Goal: Information Seeking & Learning: Learn about a topic

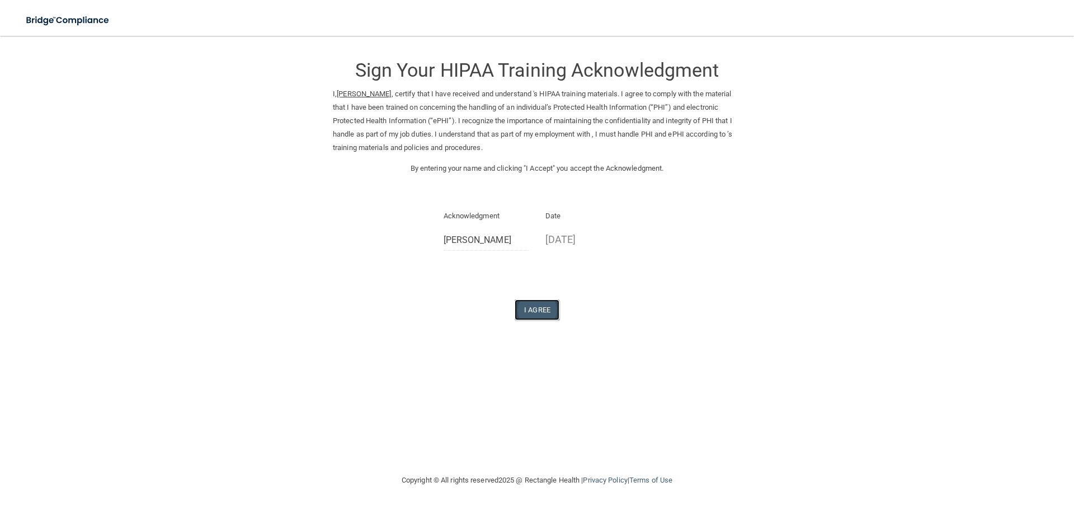
click at [556, 312] on button "I Agree" at bounding box center [537, 309] width 45 height 21
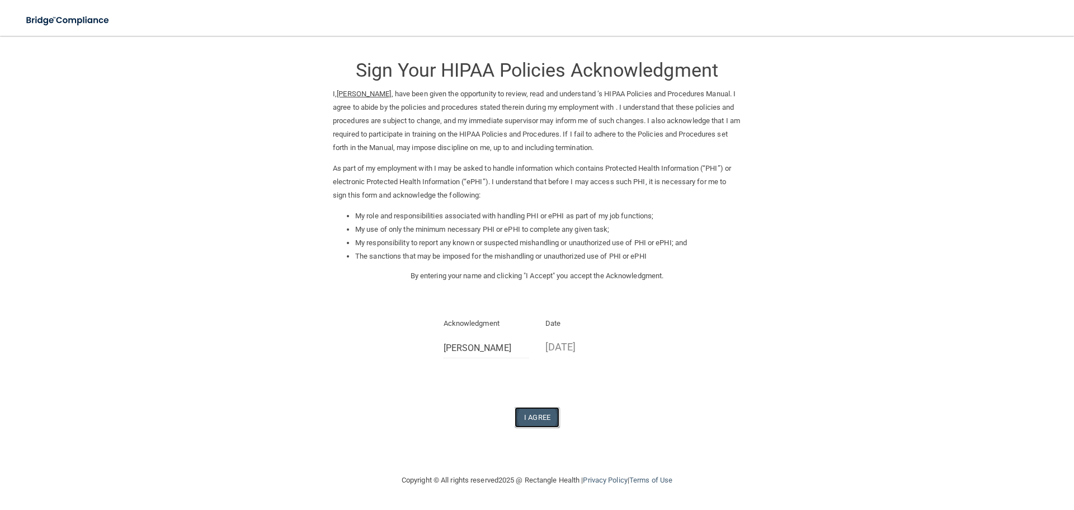
click at [539, 417] on button "I Agree" at bounding box center [537, 417] width 45 height 21
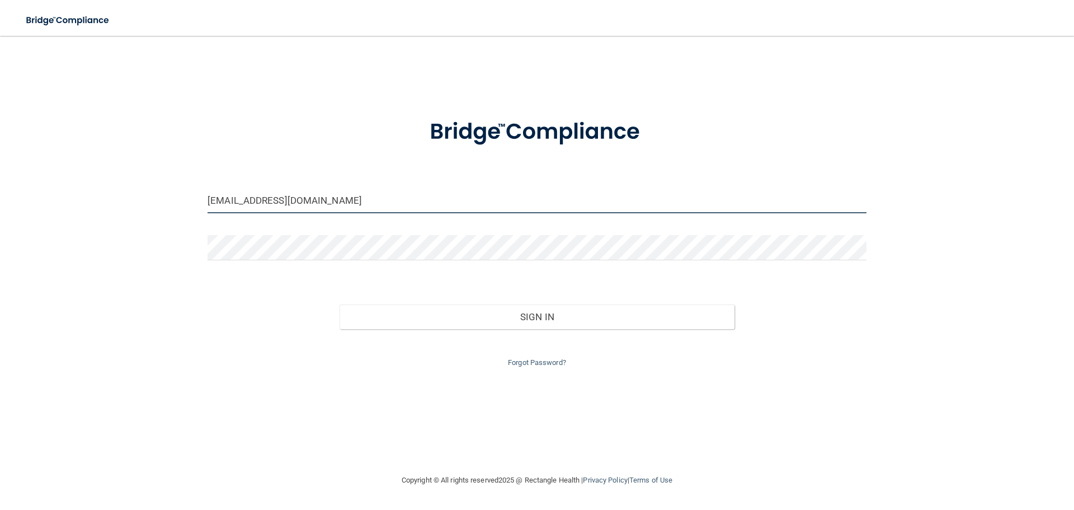
click at [322, 203] on input "ninamdahlgren@yahoo.com" at bounding box center [537, 200] width 659 height 25
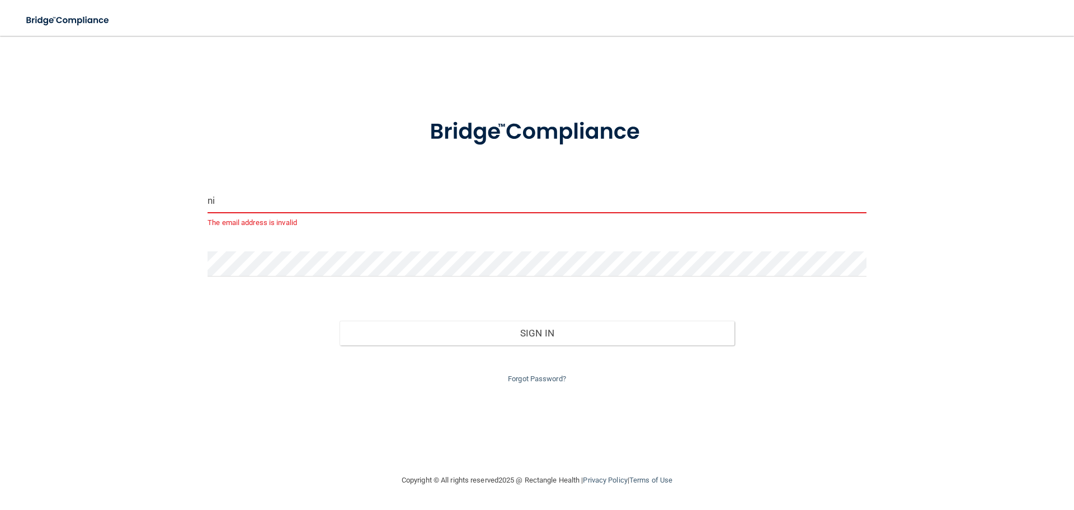
type input "n"
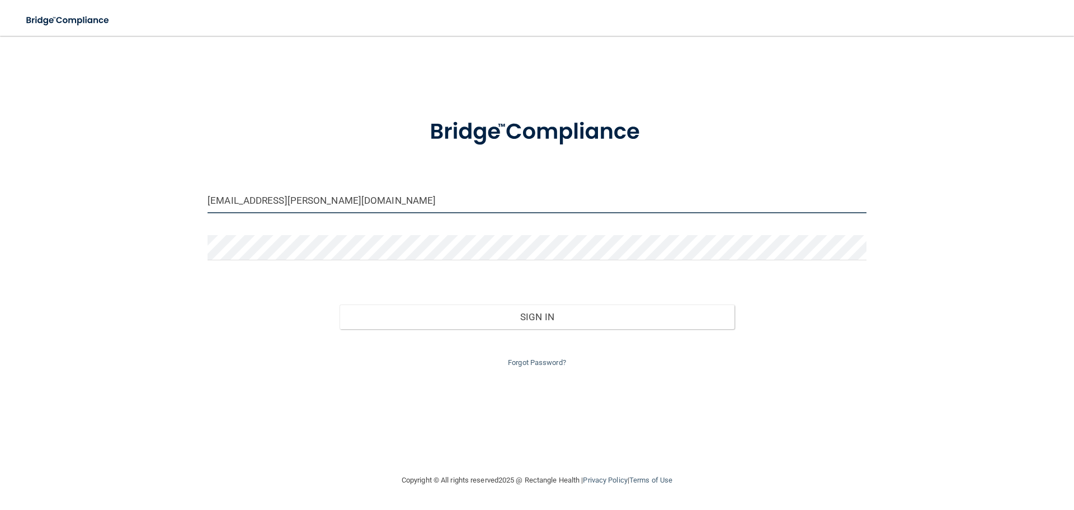
type input "mmadison.mitchell@gmail.com"
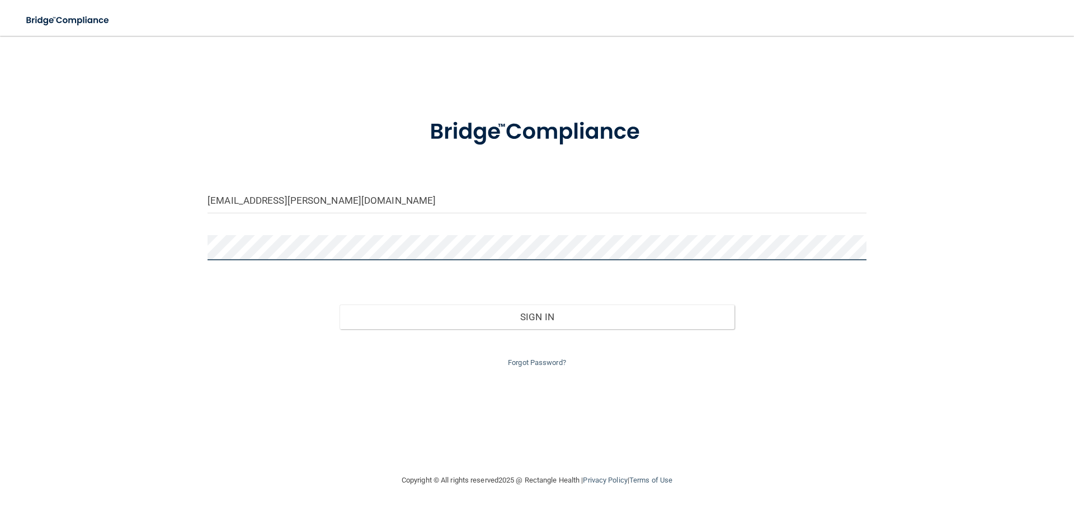
click at [206, 253] on div at bounding box center [537, 252] width 676 height 34
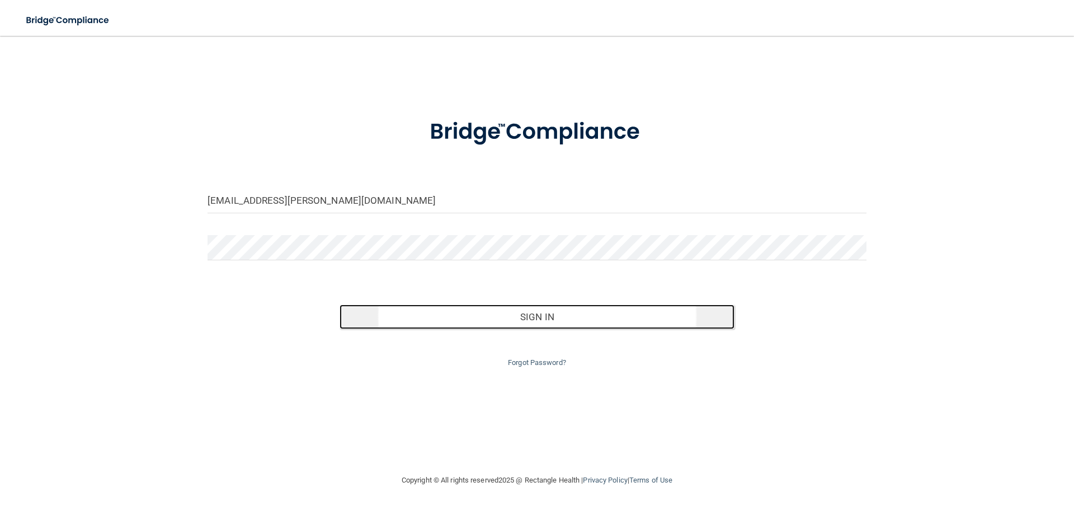
click at [520, 315] on button "Sign In" at bounding box center [538, 316] width 396 height 25
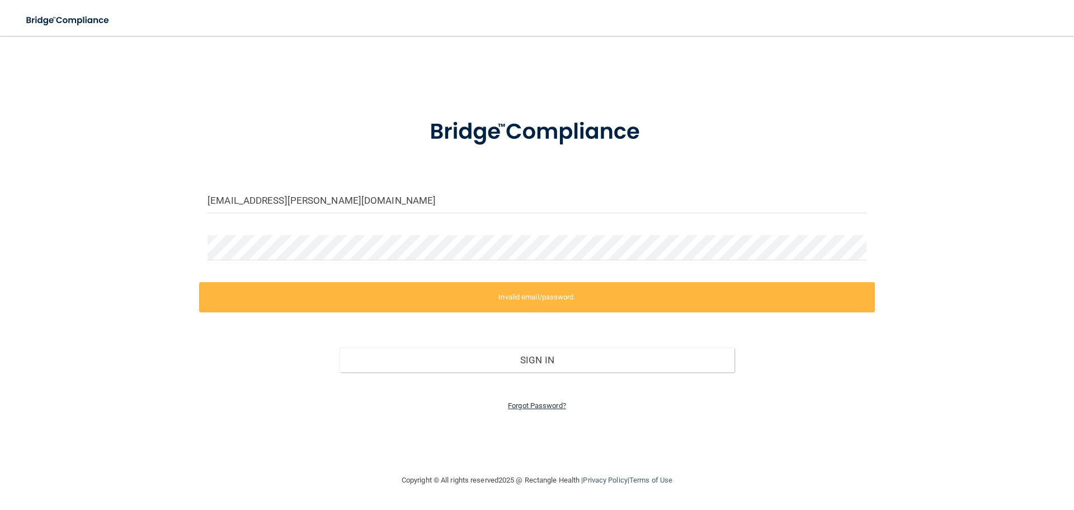
click at [529, 404] on link "Forgot Password?" at bounding box center [537, 405] width 58 height 8
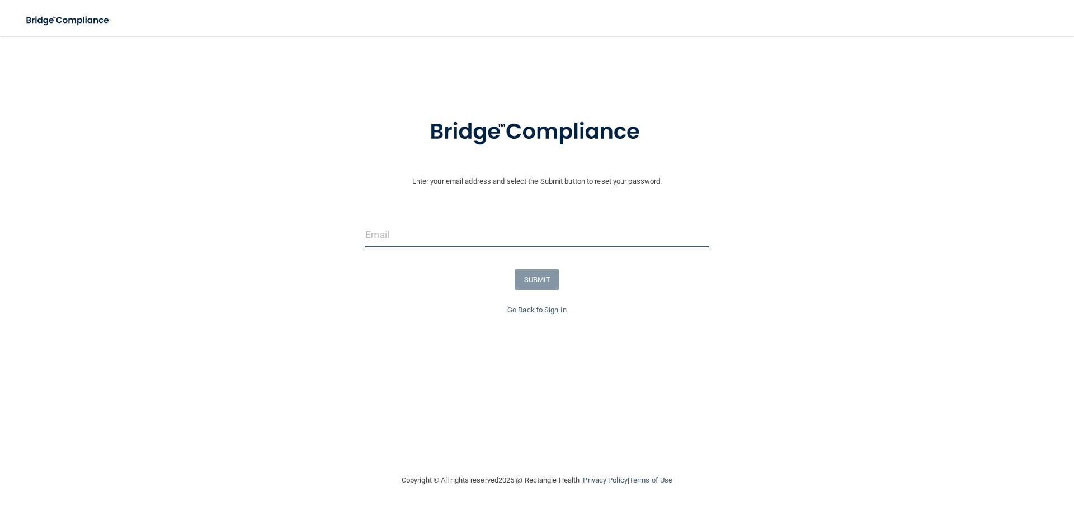
click at [384, 234] on input "email" at bounding box center [536, 234] width 343 height 25
type input "[EMAIL_ADDRESS][PERSON_NAME][DOMAIN_NAME]"
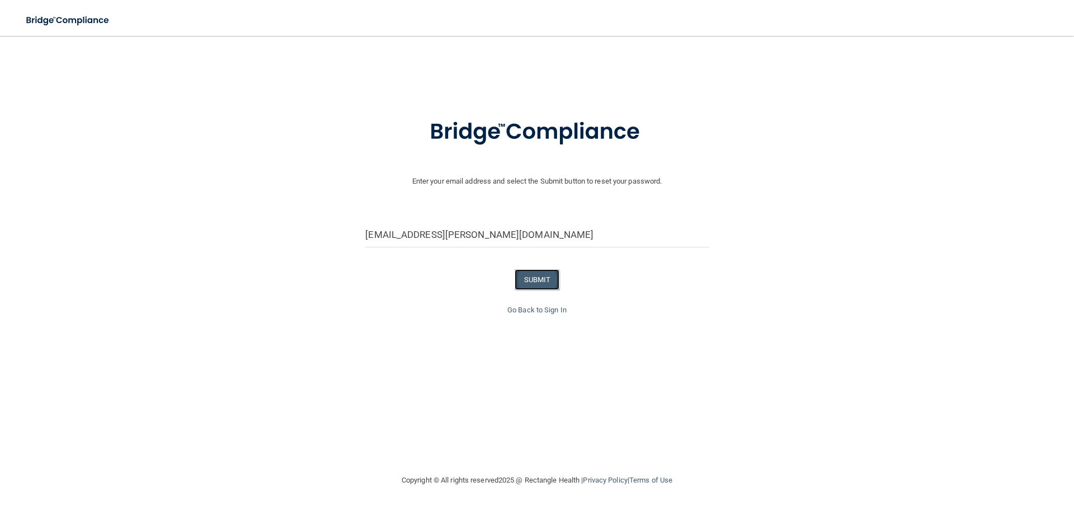
click at [526, 280] on button "SUBMIT" at bounding box center [537, 279] width 45 height 21
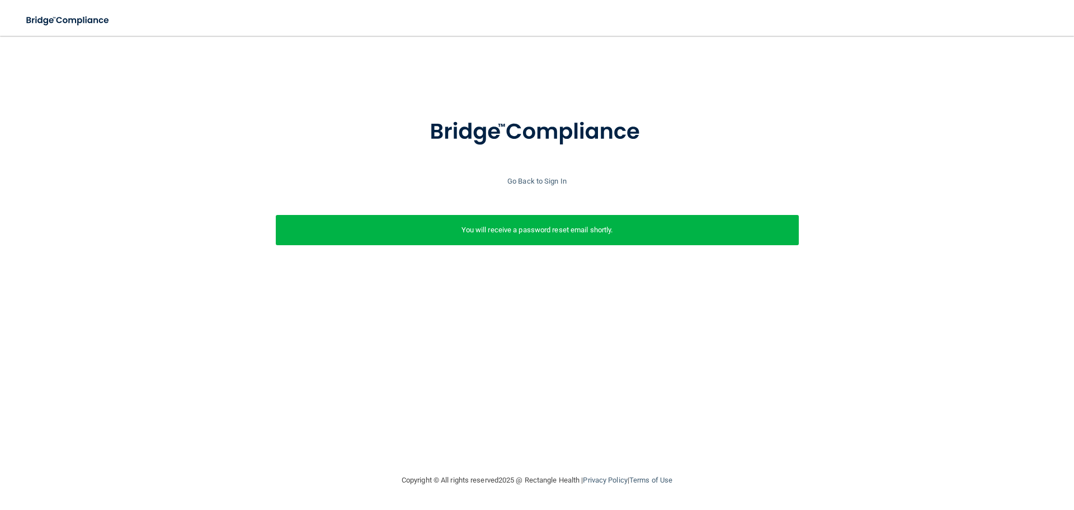
click at [657, 235] on p "You will receive a password reset email shortly." at bounding box center [537, 229] width 506 height 13
click at [543, 182] on link "Go Back to Sign In" at bounding box center [536, 181] width 59 height 8
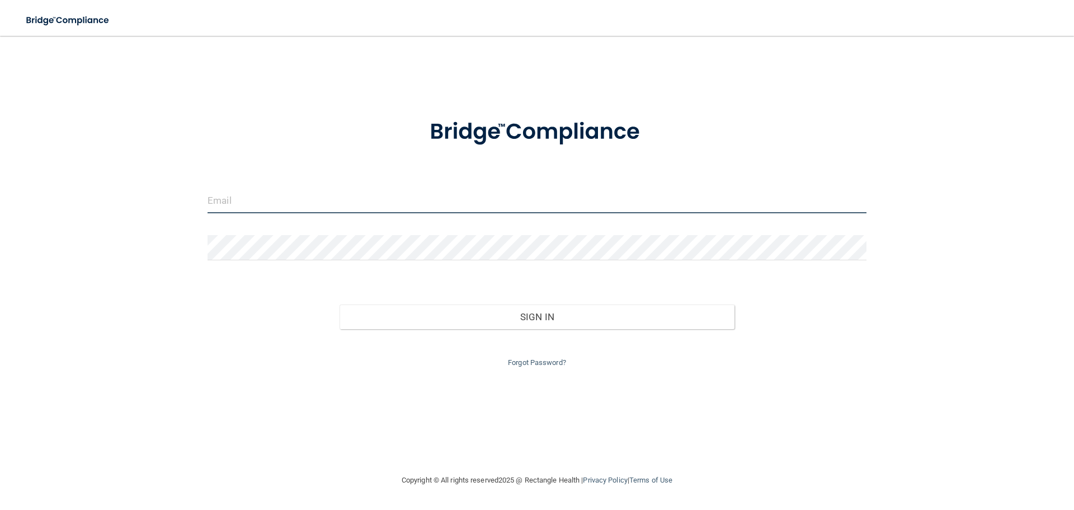
type input "ninamdahlgren@yahoo.com"
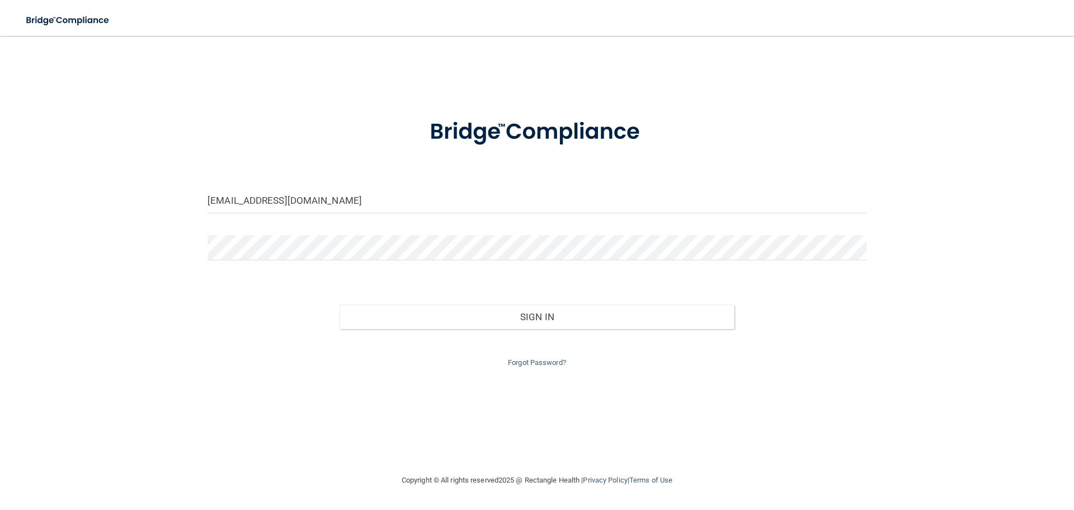
drag, startPoint x: 398, startPoint y: 214, endPoint x: 189, endPoint y: 209, distance: 209.8
click at [189, 209] on div "ninamdahlgren@yahoo.com Invalid email/password. You don't have permission to ac…" at bounding box center [536, 254] width 1029 height 415
drag, startPoint x: 334, startPoint y: 204, endPoint x: 173, endPoint y: 199, distance: 160.7
click at [173, 199] on div "ninamdahlgren@yahoo.com Invalid email/password. You don't have permission to ac…" at bounding box center [536, 254] width 1029 height 415
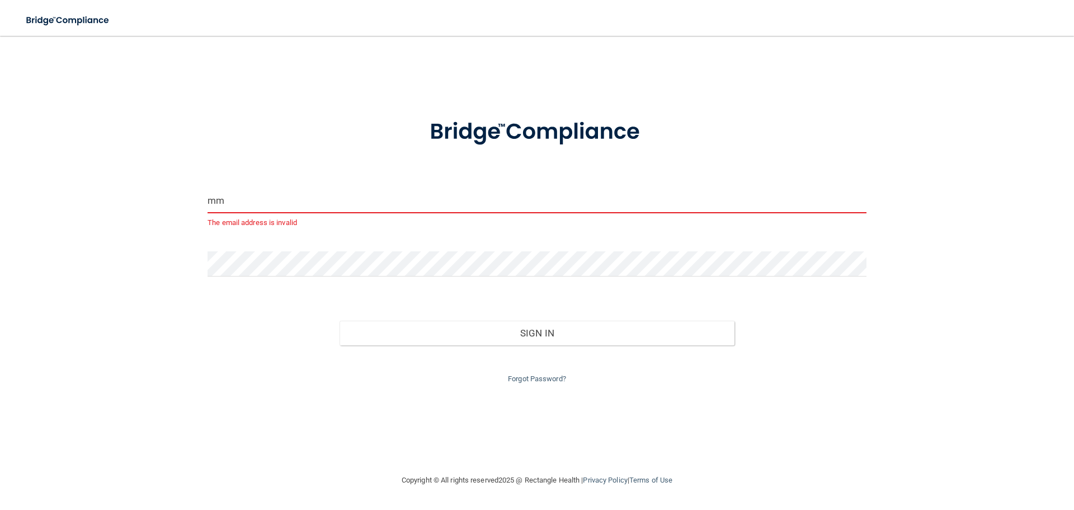
type input "[EMAIL_ADDRESS][PERSON_NAME][DOMAIN_NAME]"
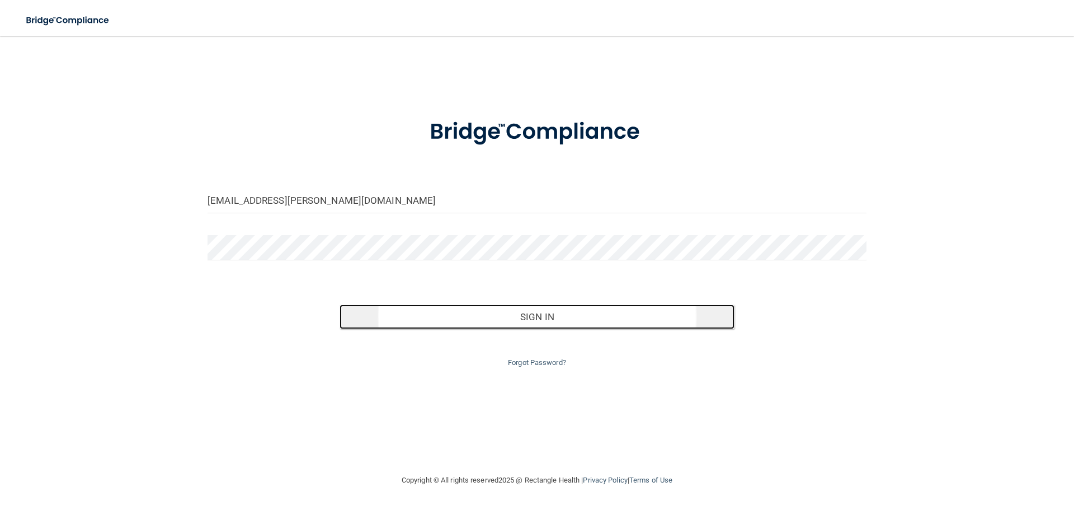
click at [594, 316] on button "Sign In" at bounding box center [538, 316] width 396 height 25
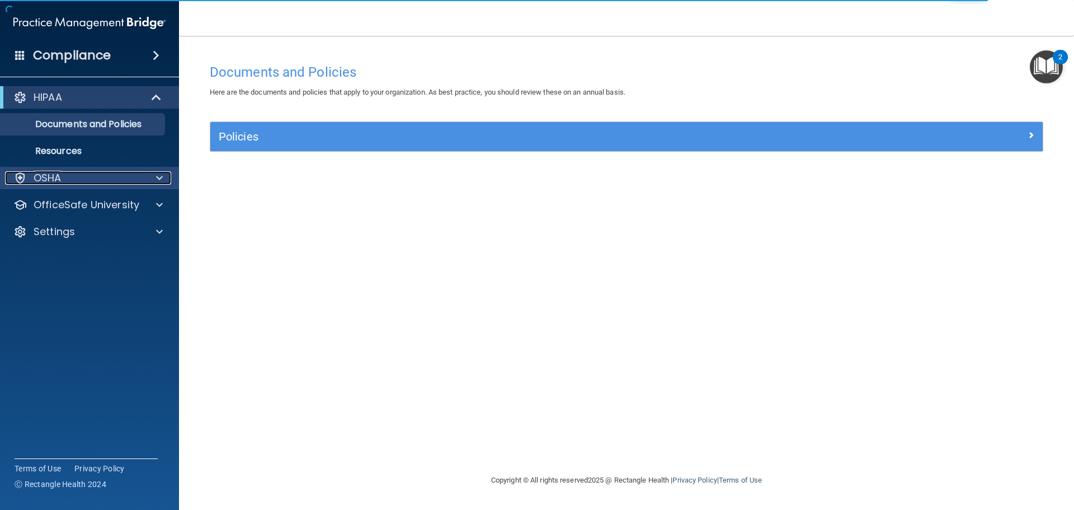
click at [53, 176] on p "OSHA" at bounding box center [48, 177] width 28 height 13
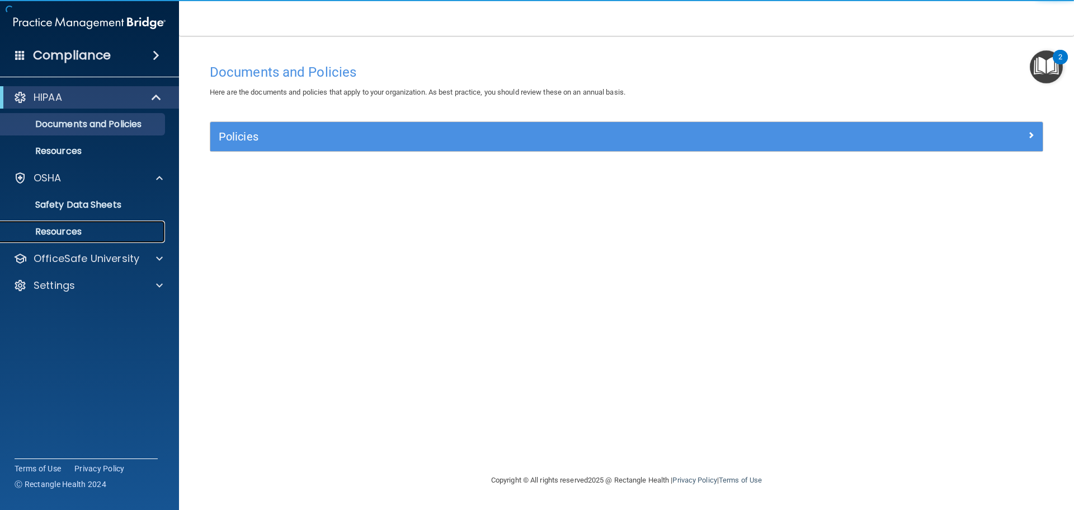
click at [74, 226] on p "Resources" at bounding box center [83, 231] width 153 height 11
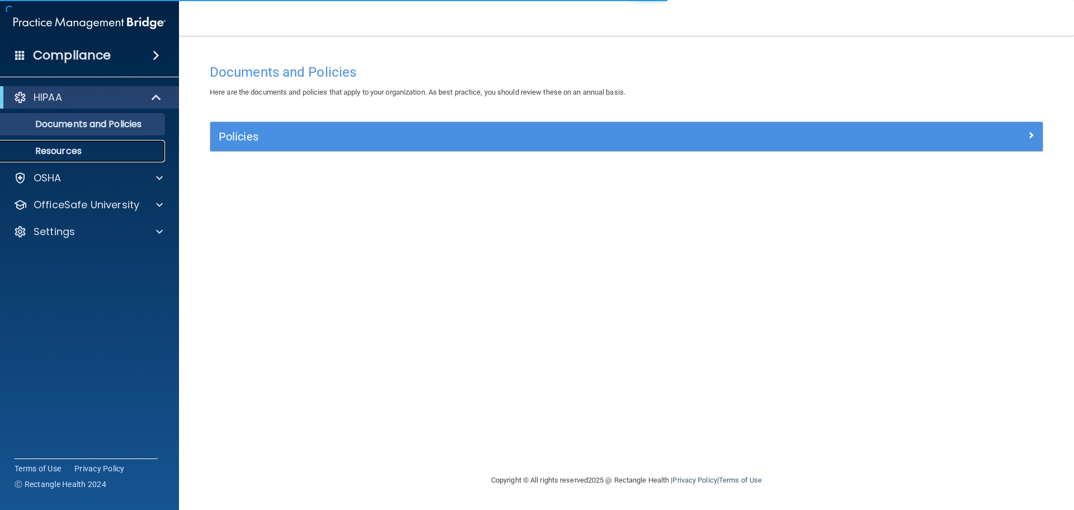
click at [82, 152] on p "Resources" at bounding box center [83, 150] width 153 height 11
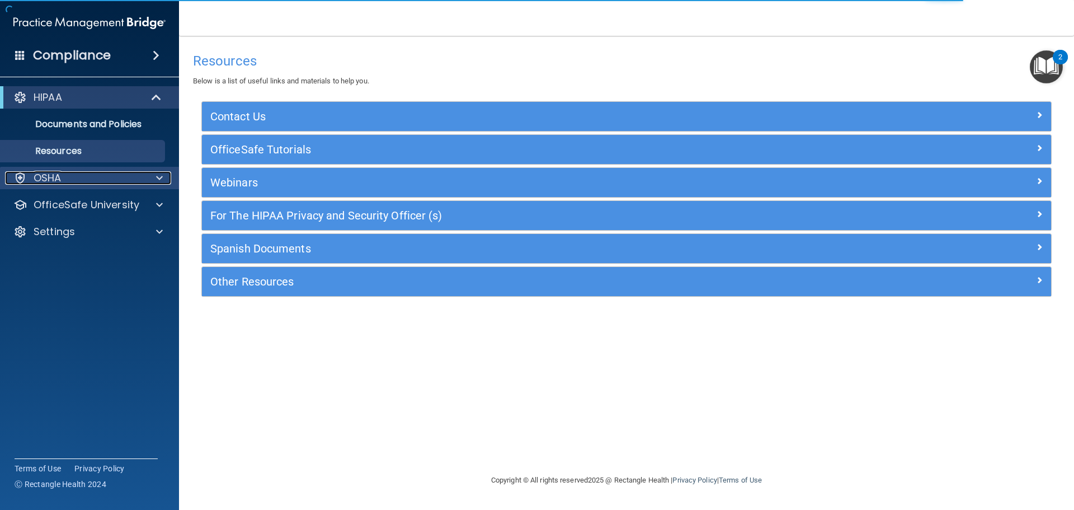
click at [104, 178] on div "OSHA" at bounding box center [74, 177] width 139 height 13
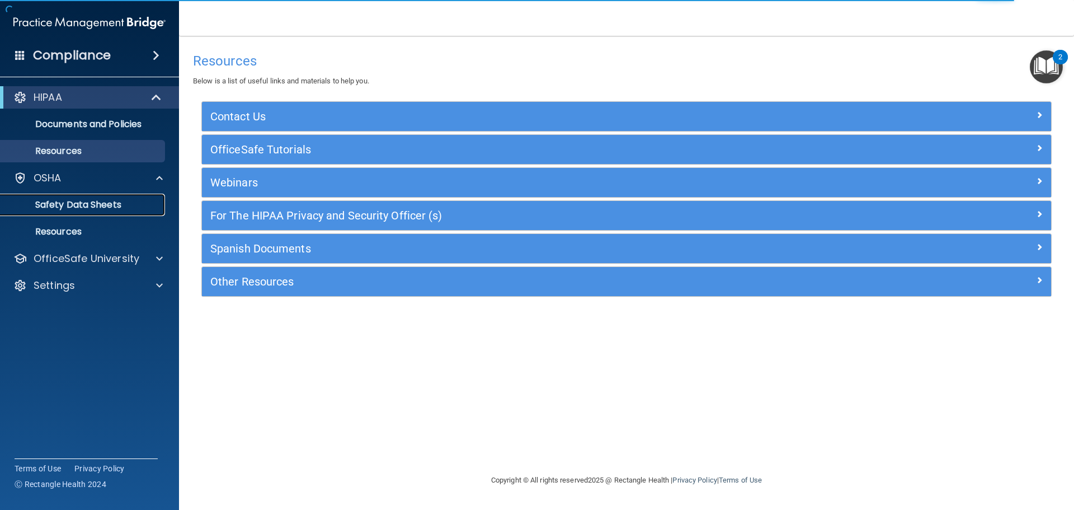
click at [83, 203] on p "Safety Data Sheets" at bounding box center [83, 204] width 153 height 11
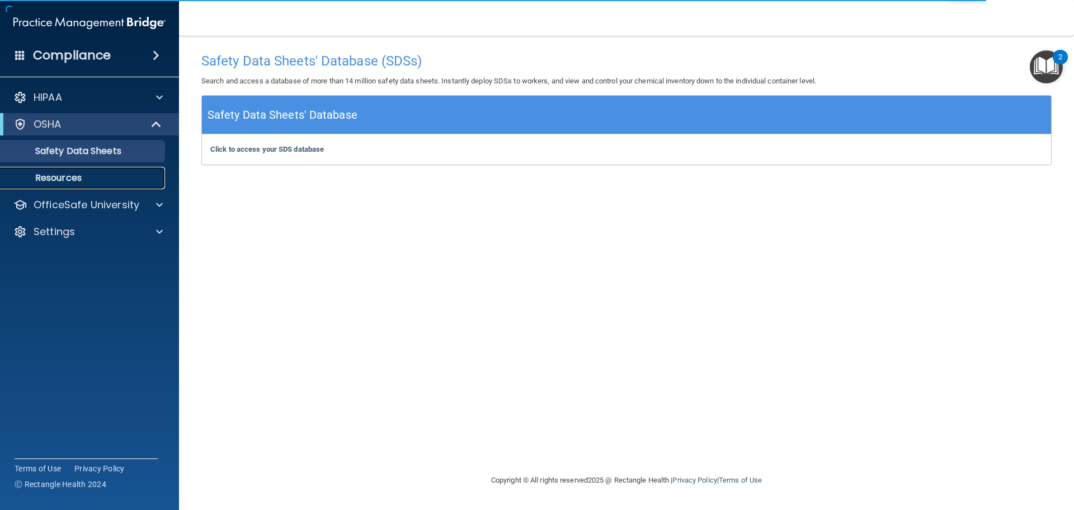
click at [88, 175] on p "Resources" at bounding box center [83, 177] width 153 height 11
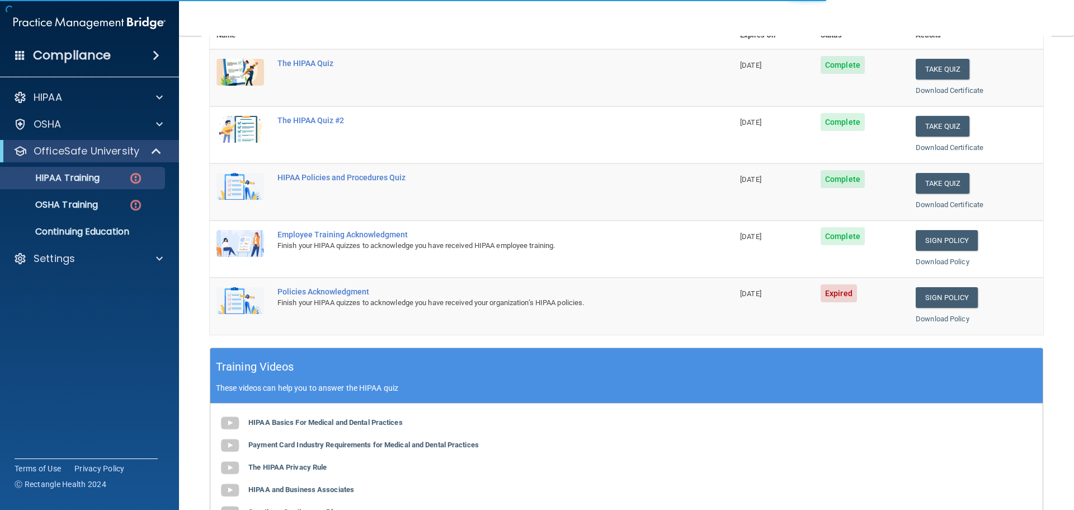
scroll to position [224, 0]
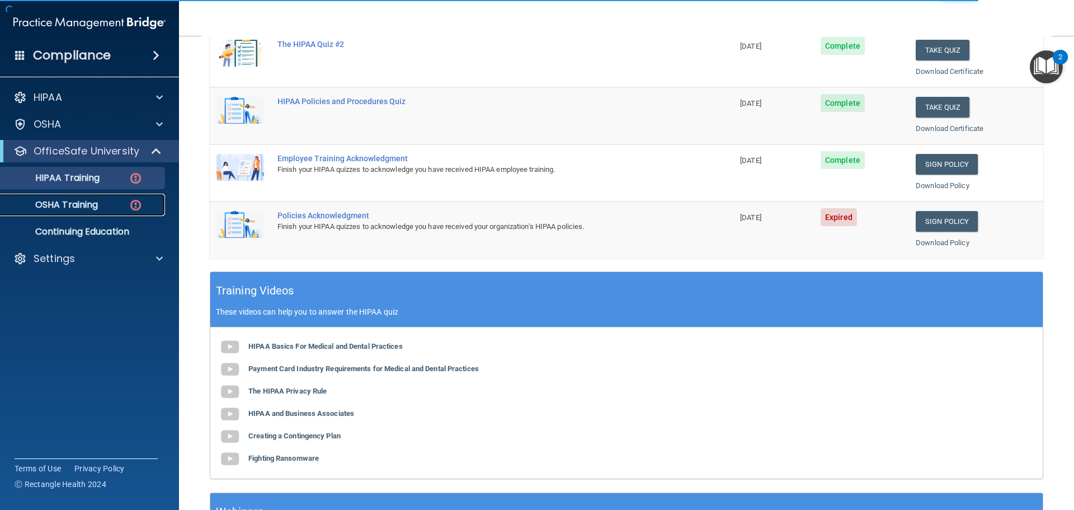
click at [106, 209] on div "OSHA Training" at bounding box center [83, 204] width 153 height 11
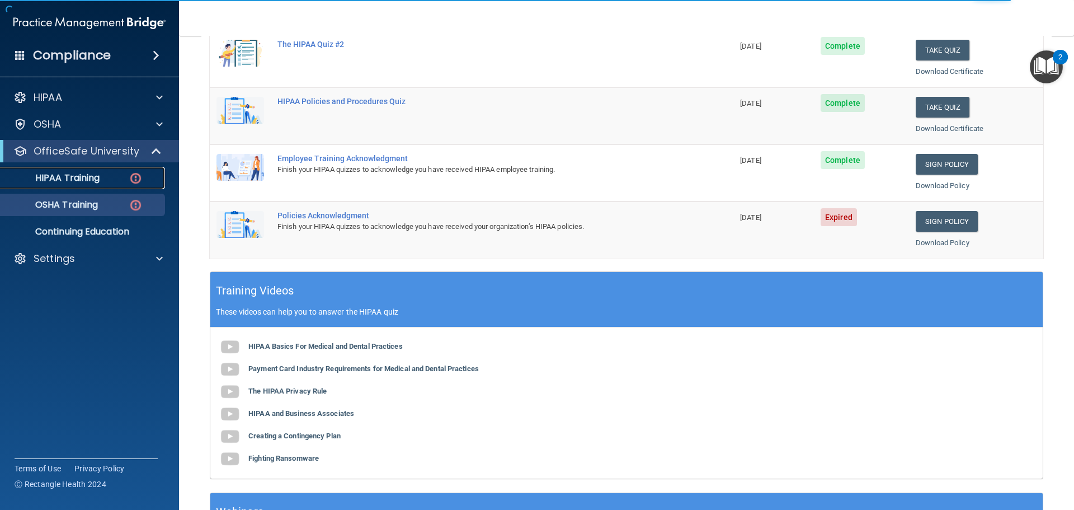
click at [84, 182] on p "HIPAA Training" at bounding box center [53, 177] width 92 height 11
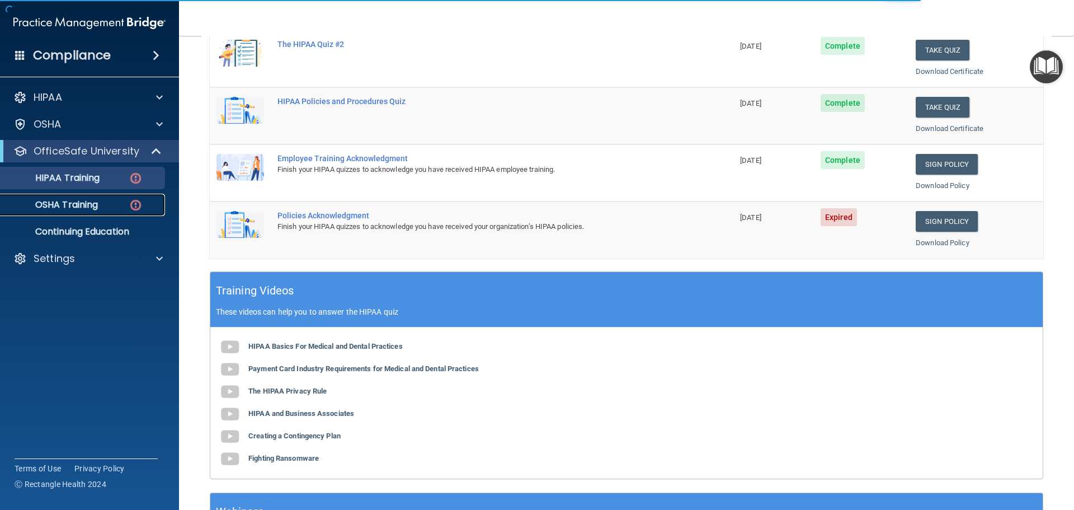
click at [84, 194] on link "OSHA Training" at bounding box center [77, 205] width 176 height 22
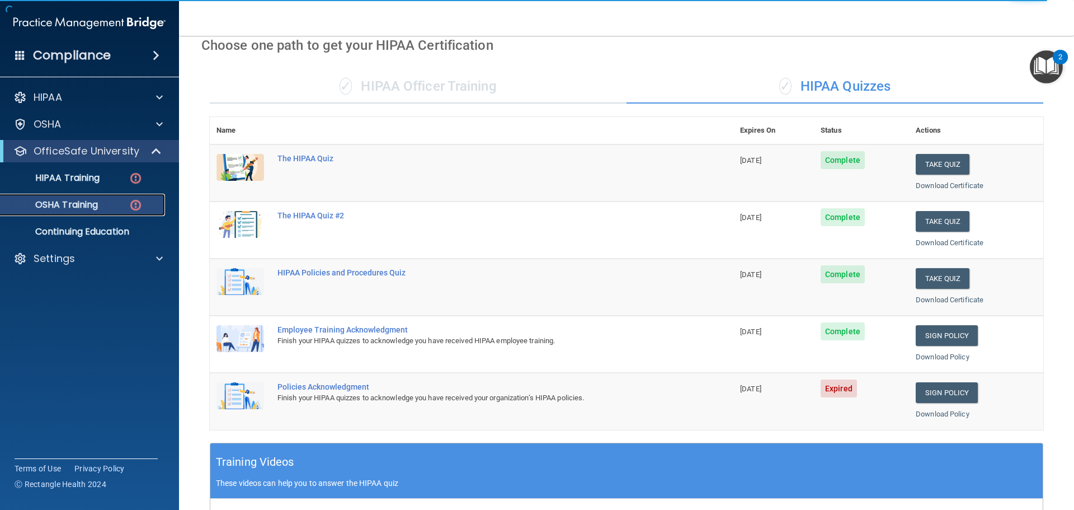
scroll to position [168, 0]
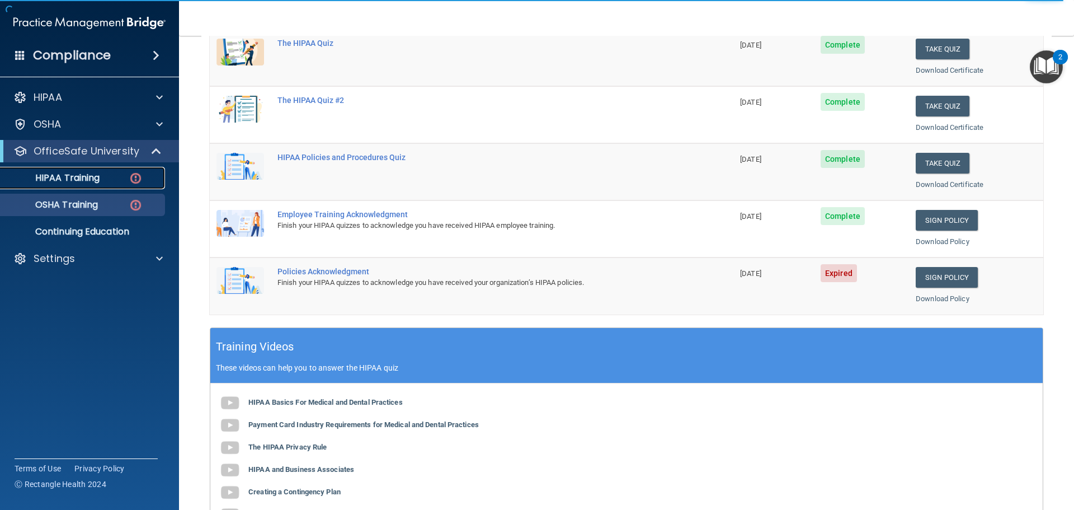
click at [56, 173] on p "HIPAA Training" at bounding box center [53, 177] width 92 height 11
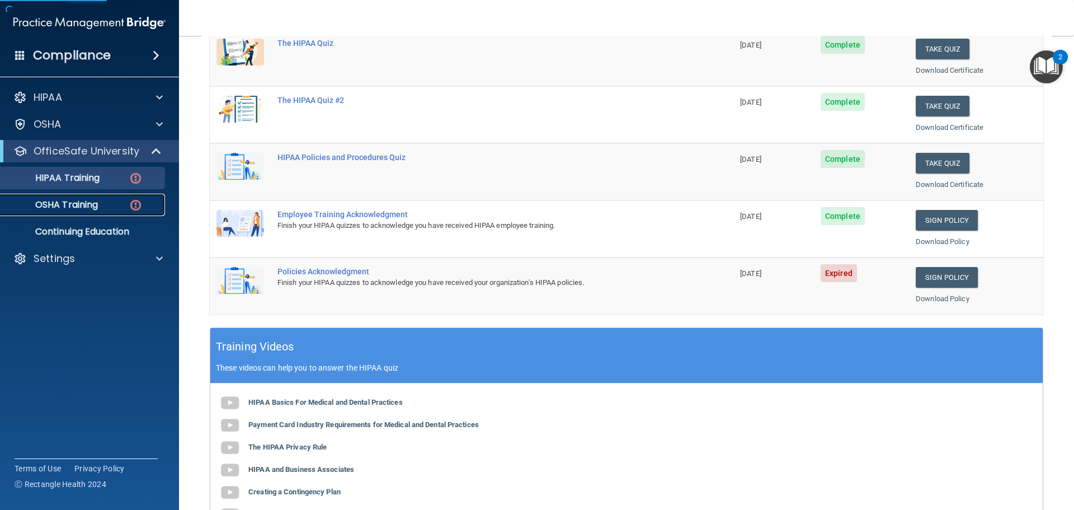
click at [76, 212] on link "OSHA Training" at bounding box center [77, 205] width 176 height 22
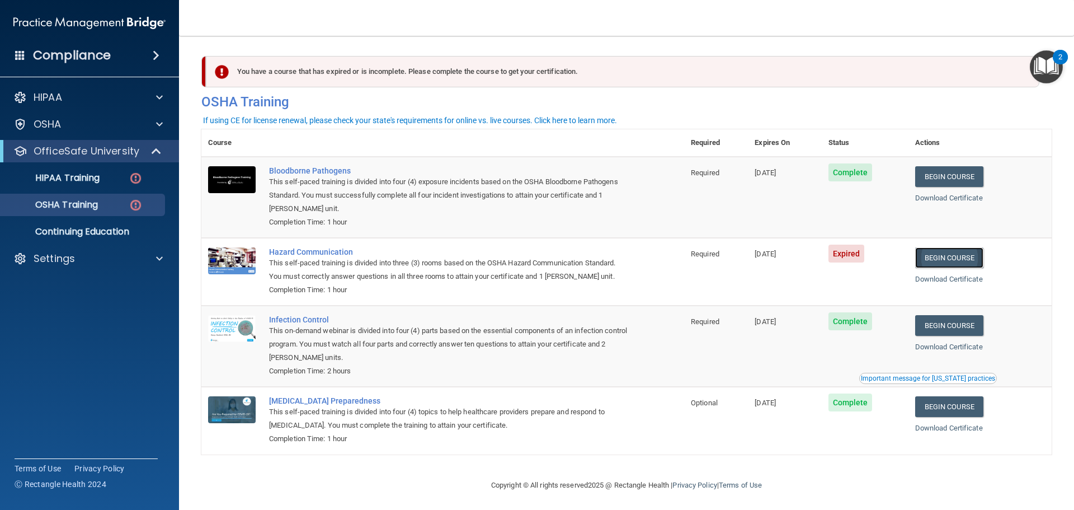
click at [948, 255] on link "Begin Course" at bounding box center [949, 257] width 68 height 21
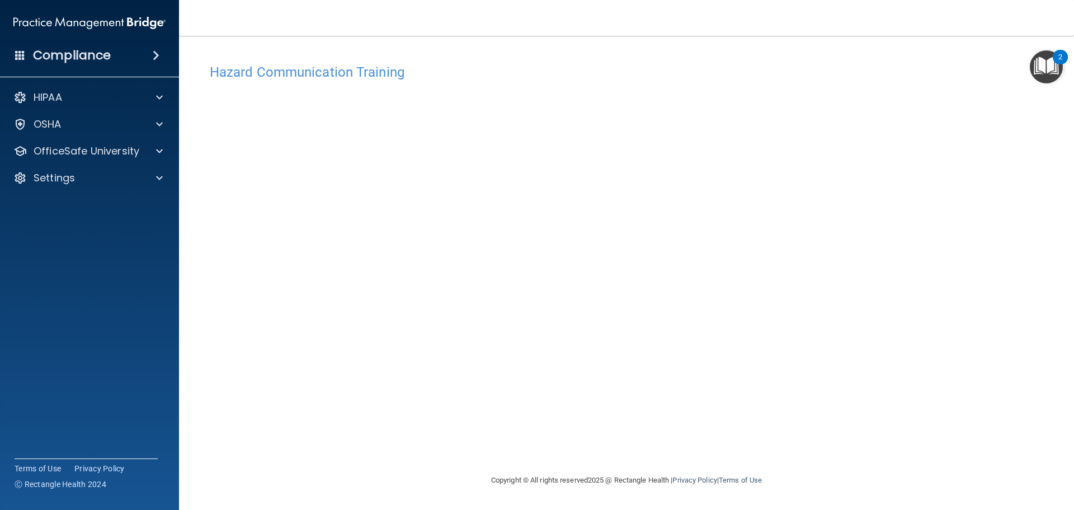
drag, startPoint x: 791, startPoint y: 262, endPoint x: 785, endPoint y: 270, distance: 9.8
click at [789, 266] on div "Hazard Communication Training This course doesn’t expire until [DATE]. Are you …" at bounding box center [626, 265] width 850 height 415
click at [57, 121] on p "OSHA" at bounding box center [48, 123] width 28 height 13
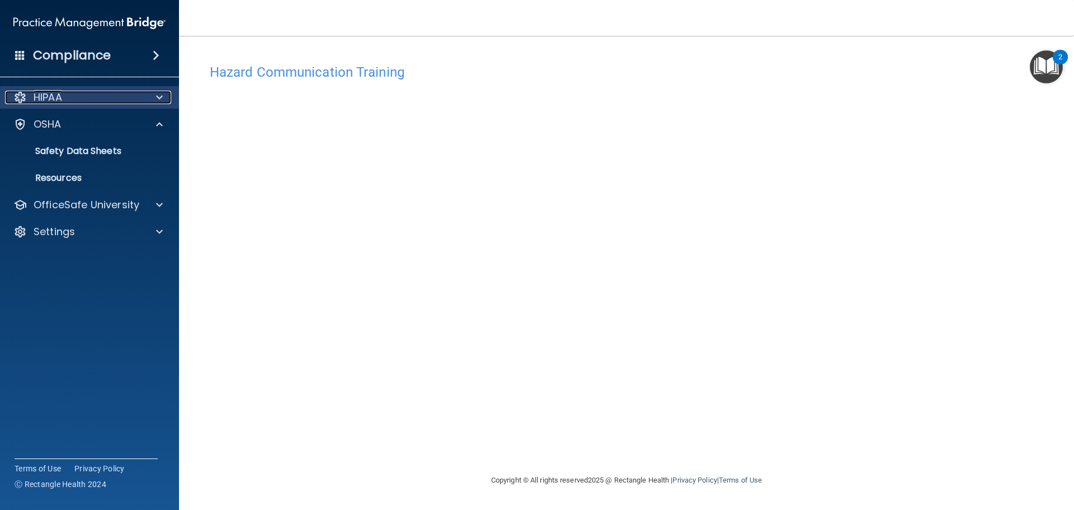
click at [91, 100] on div "HIPAA" at bounding box center [74, 97] width 139 height 13
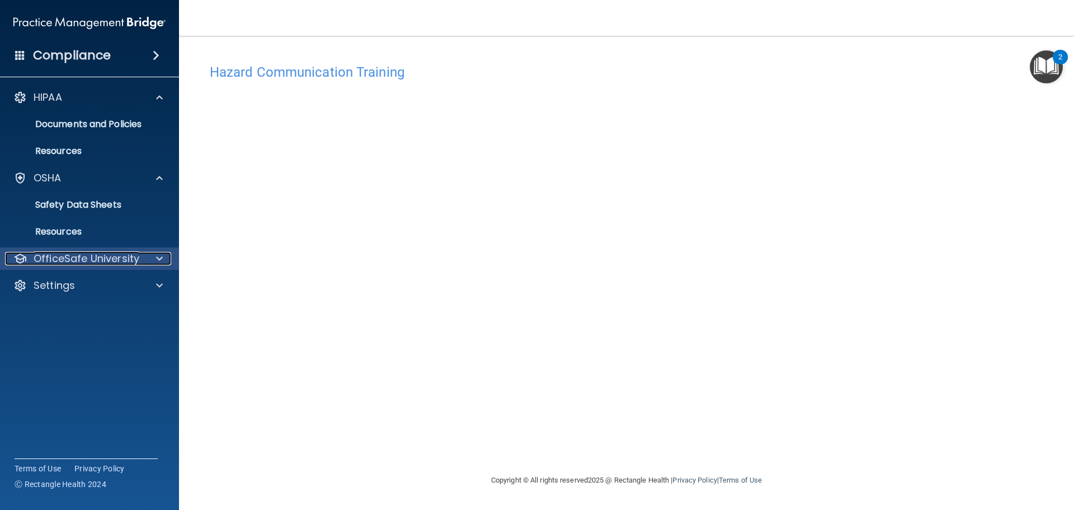
click at [137, 256] on p "OfficeSafe University" at bounding box center [87, 258] width 106 height 13
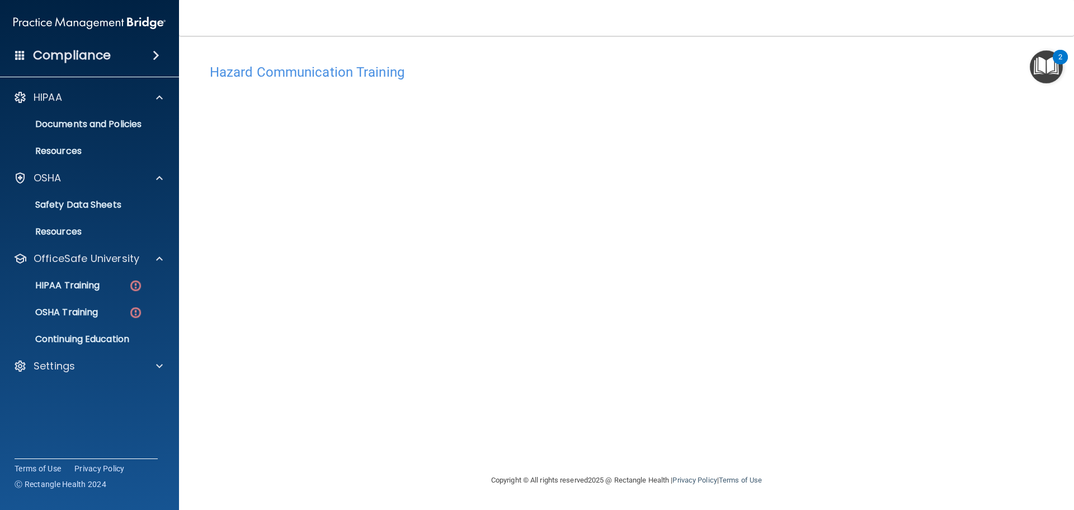
click at [80, 299] on ul "HIPAA Training OSHA Training Continuing Education" at bounding box center [90, 310] width 203 height 81
click at [91, 284] on p "HIPAA Training" at bounding box center [53, 285] width 92 height 11
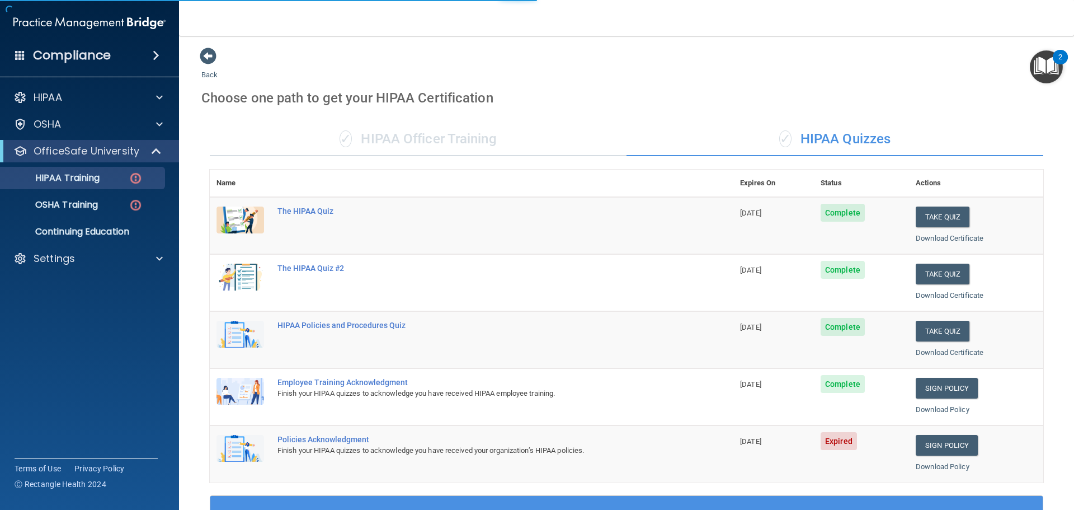
click at [103, 191] on ul "HIPAA Training OSHA Training Continuing Education" at bounding box center [90, 202] width 203 height 81
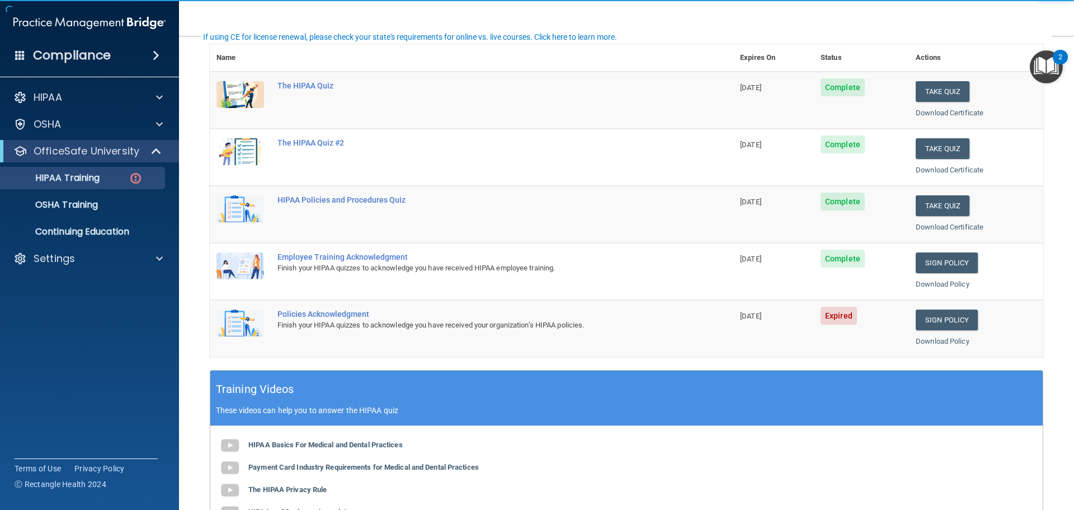
scroll to position [168, 0]
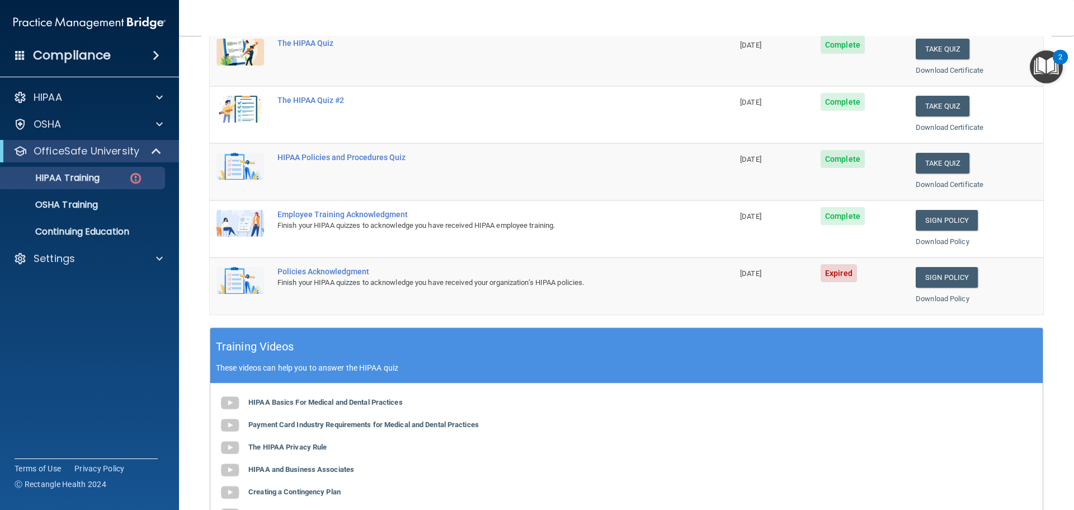
click at [322, 270] on div "Policies Acknowledgment" at bounding box center [477, 271] width 400 height 9
click at [241, 277] on img at bounding box center [241, 280] width 48 height 27
click at [330, 270] on div "Policies Acknowledgment" at bounding box center [477, 271] width 400 height 9
click at [325, 287] on div "Finish your HIPAA quizzes to acknowledge you have received your organization’s …" at bounding box center [477, 282] width 400 height 13
drag, startPoint x: 210, startPoint y: 283, endPoint x: 221, endPoint y: 283, distance: 10.6
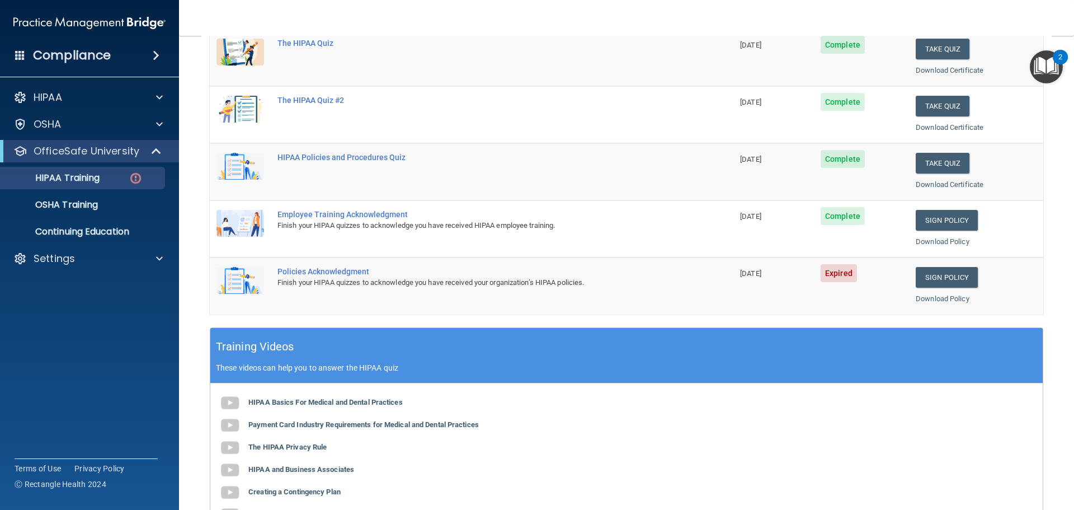
click at [214, 283] on td at bounding box center [240, 285] width 61 height 57
click at [266, 285] on td at bounding box center [240, 285] width 61 height 57
click at [268, 285] on td at bounding box center [240, 285] width 61 height 57
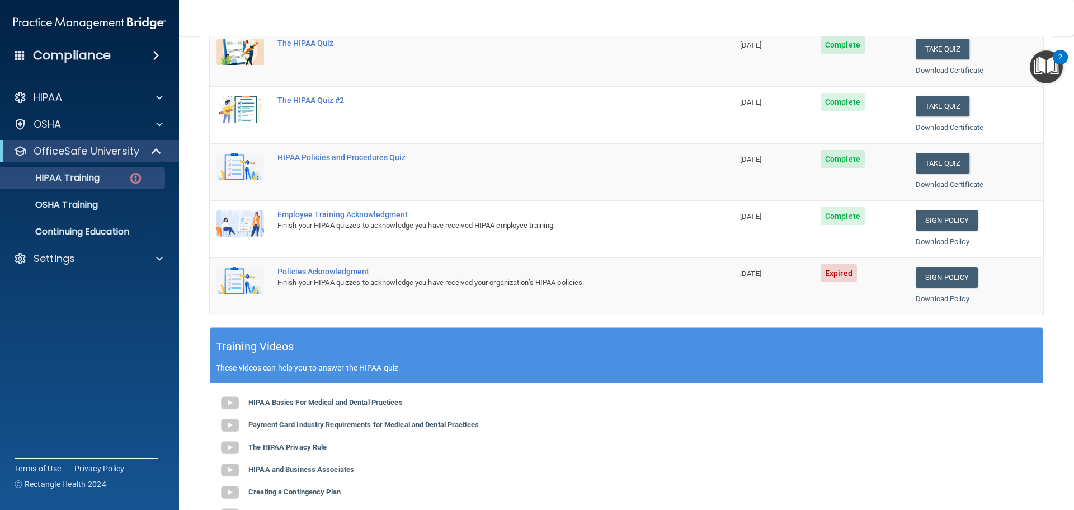
click at [388, 294] on td "Policies Acknowledgment Finish your HIPAA quizzes to acknowledge you have recei…" at bounding box center [502, 285] width 463 height 57
click at [391, 286] on div "Finish your HIPAA quizzes to acknowledge you have received your organization’s …" at bounding box center [477, 282] width 400 height 13
click at [827, 276] on span "Expired" at bounding box center [839, 273] width 36 height 18
click at [761, 274] on span "08/26/2025" at bounding box center [750, 273] width 21 height 8
drag, startPoint x: 358, startPoint y: 270, endPoint x: 355, endPoint y: 280, distance: 9.8
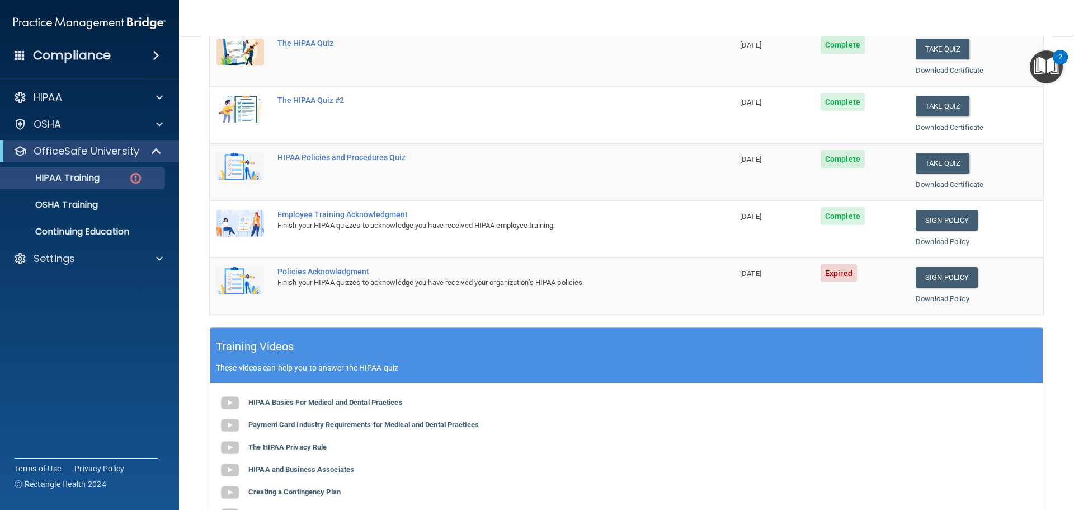
click at [356, 278] on td "Policies Acknowledgment Finish your HIPAA quizzes to acknowledge you have recei…" at bounding box center [502, 285] width 463 height 57
click at [260, 284] on img at bounding box center [241, 280] width 48 height 27
click at [250, 284] on img at bounding box center [241, 280] width 48 height 27
click at [1009, 261] on td "Sign Policy Sign Policy Download Policy" at bounding box center [976, 285] width 134 height 57
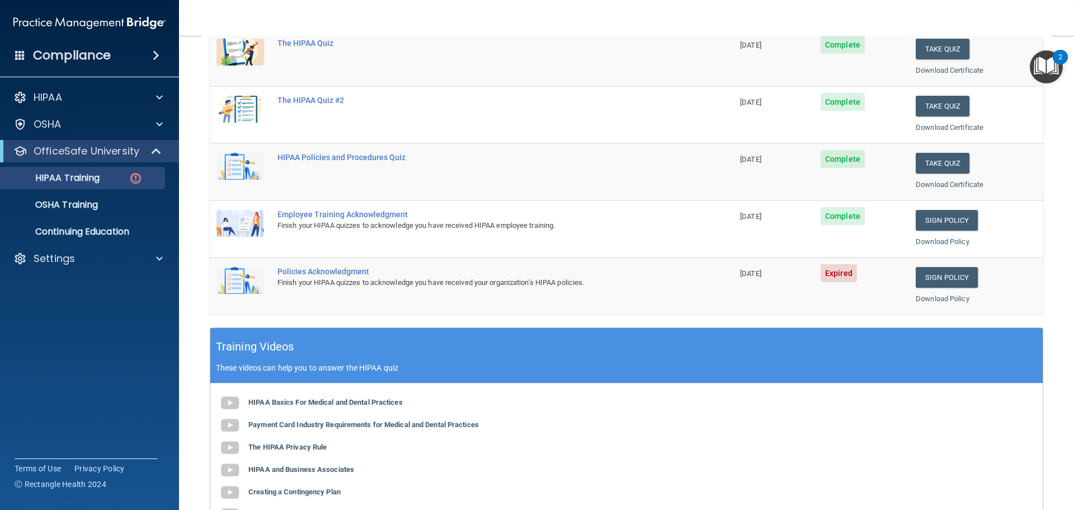
click at [248, 284] on img at bounding box center [241, 280] width 48 height 27
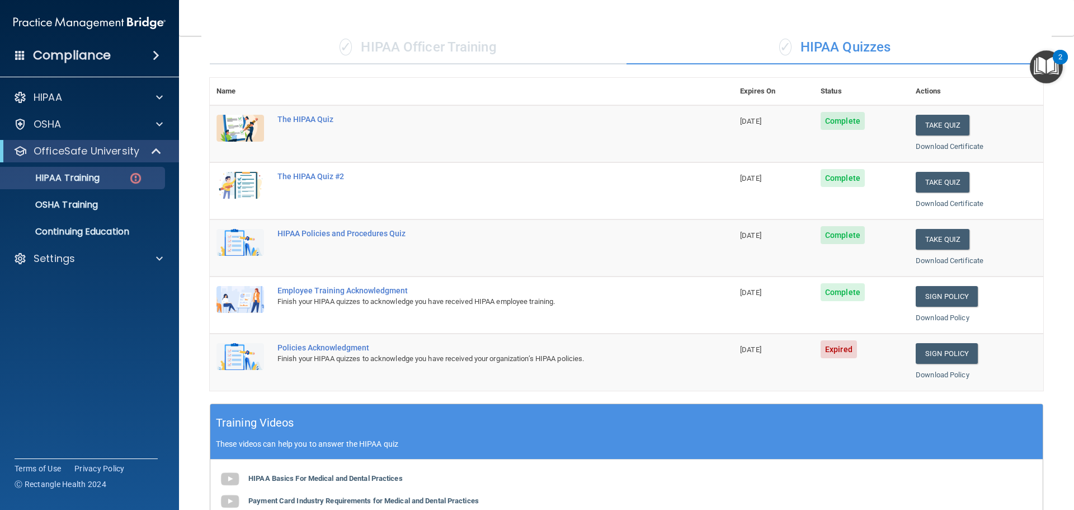
scroll to position [56, 0]
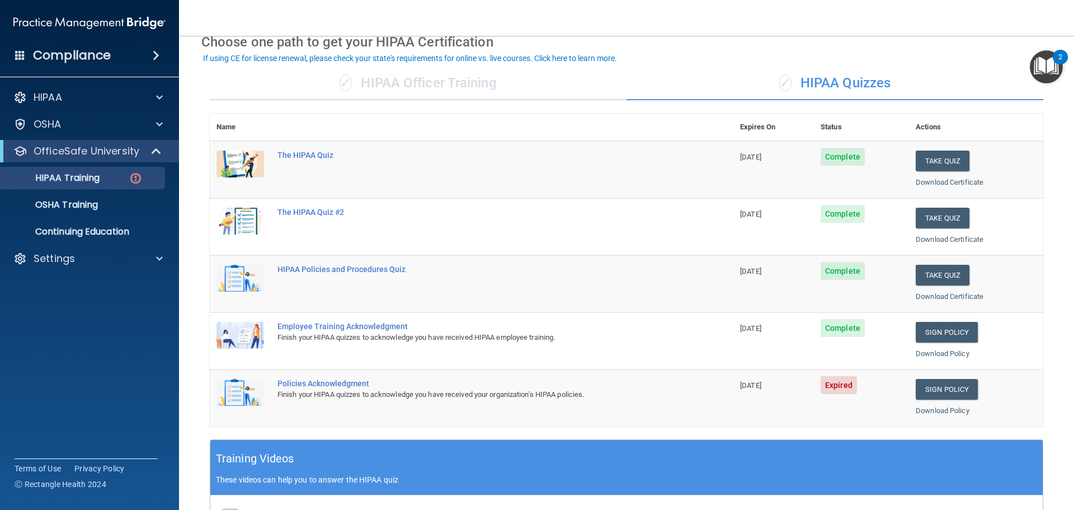
click at [248, 284] on img at bounding box center [241, 278] width 48 height 27
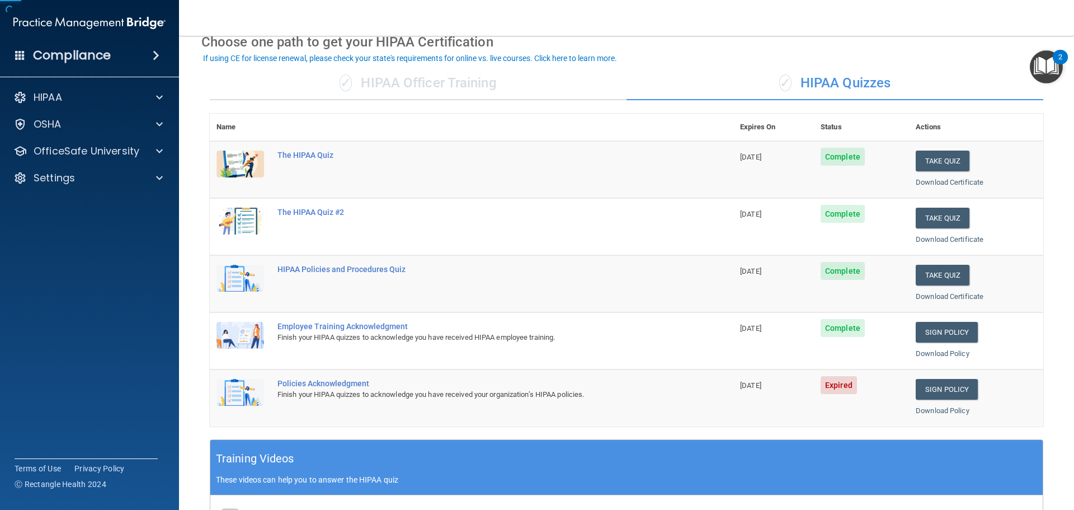
click at [248, 284] on img at bounding box center [241, 278] width 48 height 27
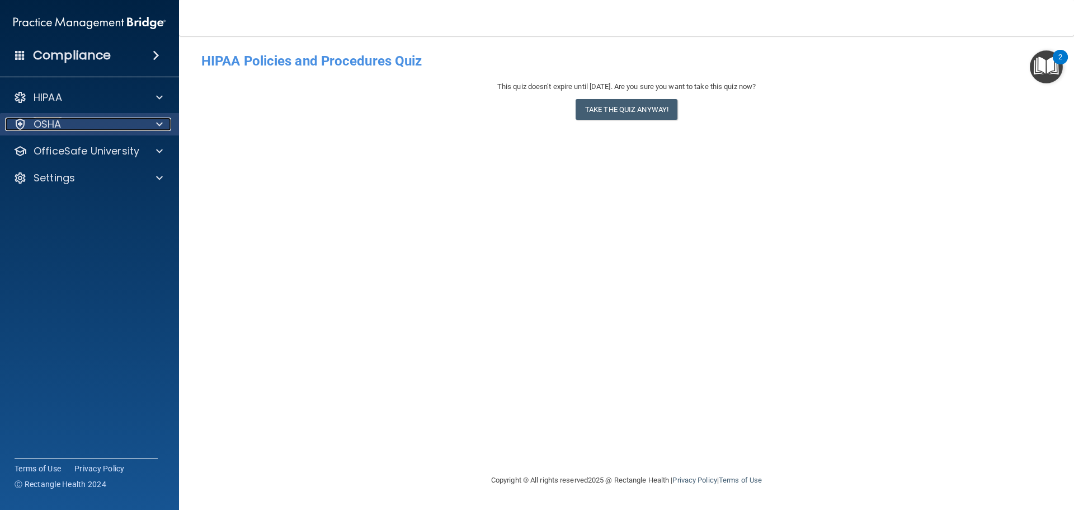
click at [45, 126] on p "OSHA" at bounding box center [48, 123] width 28 height 13
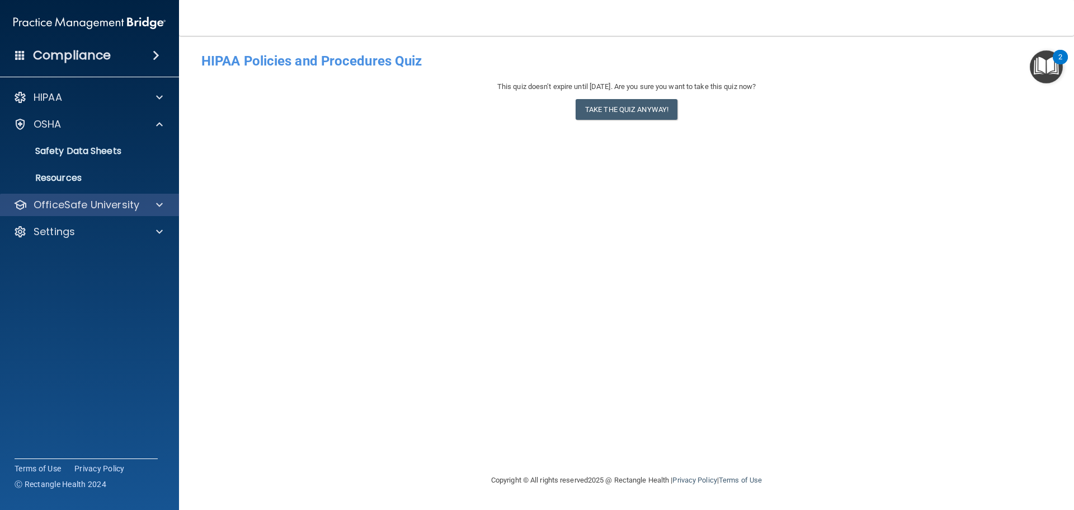
click at [69, 211] on div "OfficeSafe University" at bounding box center [90, 205] width 180 height 22
click at [158, 209] on span at bounding box center [159, 204] width 7 height 13
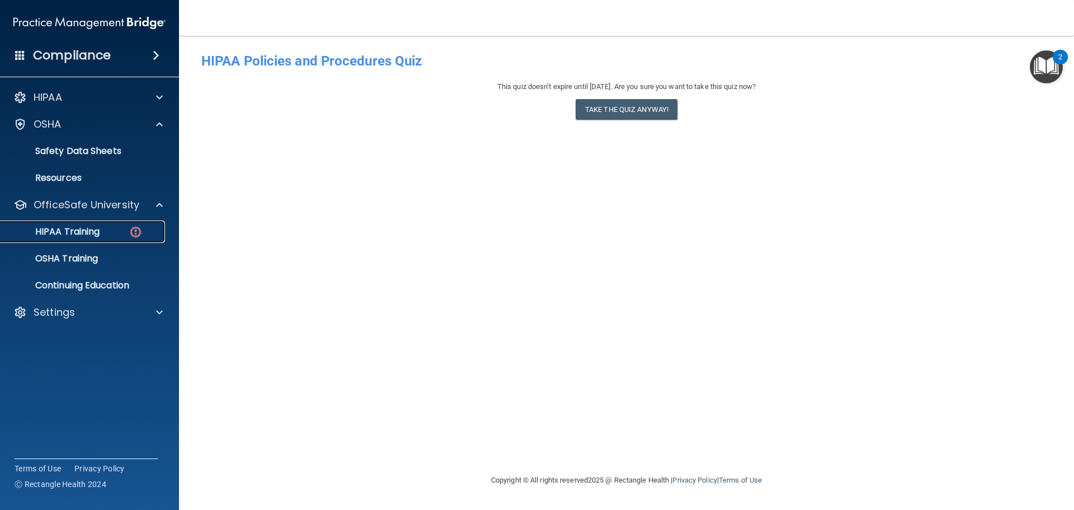
click at [110, 233] on div "HIPAA Training" at bounding box center [83, 231] width 153 height 11
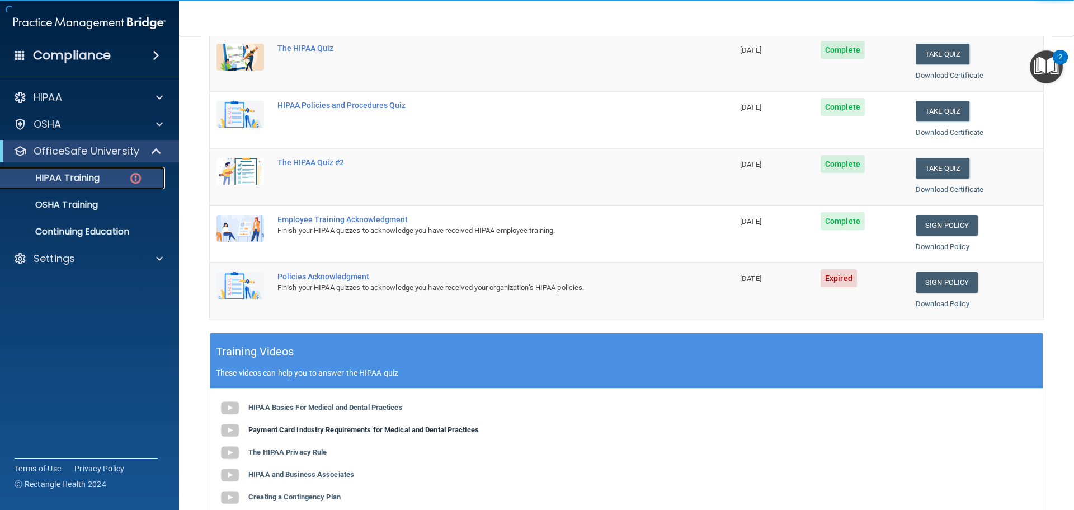
scroll to position [224, 0]
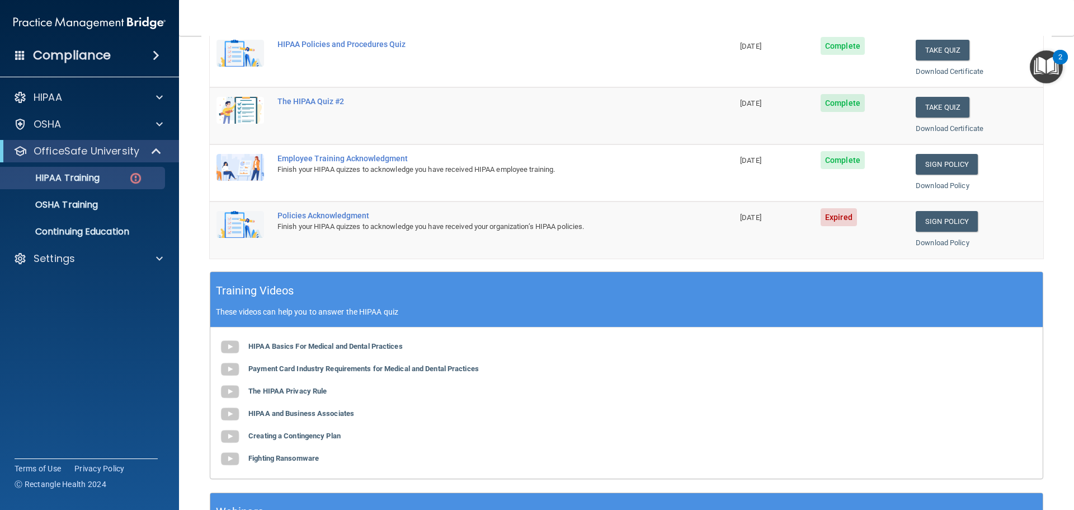
click at [237, 240] on td at bounding box center [240, 229] width 61 height 57
click at [238, 220] on img at bounding box center [241, 224] width 48 height 27
click at [246, 242] on td at bounding box center [240, 229] width 61 height 57
drag, startPoint x: 277, startPoint y: 239, endPoint x: 285, endPoint y: 237, distance: 8.8
click at [277, 239] on td "Policies Acknowledgment Finish your HIPAA quizzes to acknowledge you have recei…" at bounding box center [502, 229] width 463 height 57
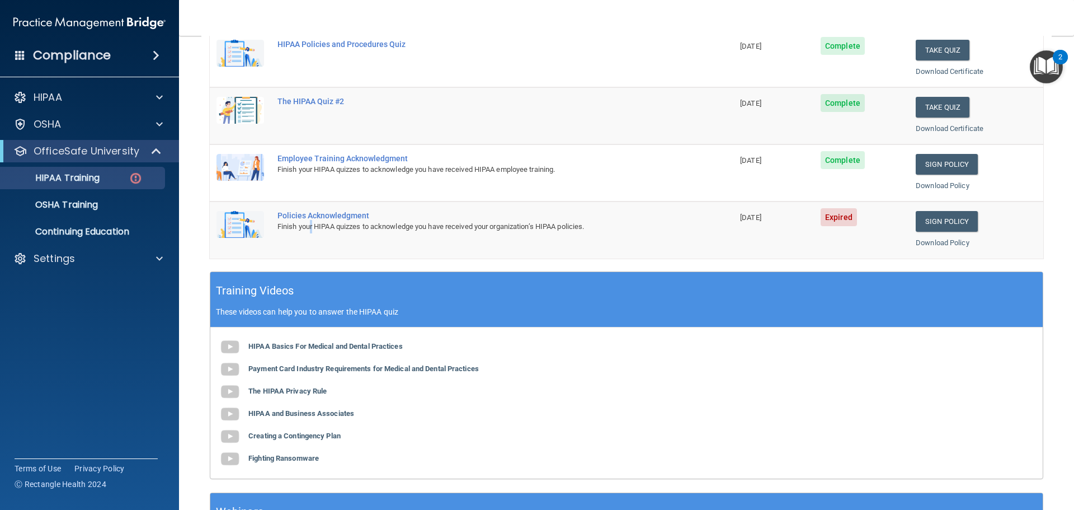
click at [313, 226] on div "Finish your HIPAA quizzes to acknowledge you have received your organization’s …" at bounding box center [477, 226] width 400 height 13
click at [327, 218] on div "Policies Acknowledgment" at bounding box center [477, 215] width 400 height 9
drag, startPoint x: 319, startPoint y: 214, endPoint x: 260, endPoint y: 218, distance: 59.5
click at [296, 217] on div "Policies Acknowledgment" at bounding box center [477, 215] width 400 height 9
click at [240, 222] on img at bounding box center [241, 224] width 48 height 27
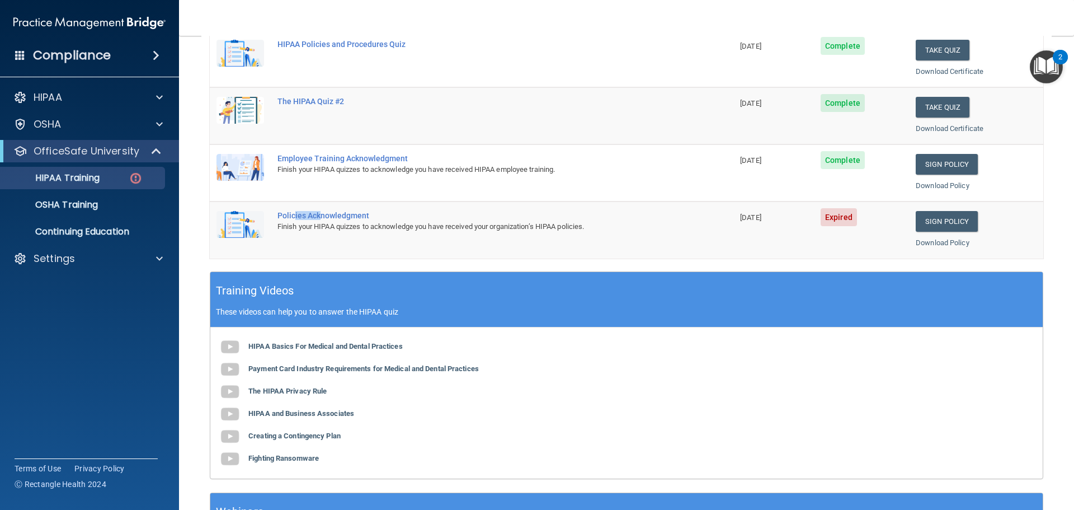
click at [241, 224] on img at bounding box center [241, 224] width 48 height 27
click at [247, 231] on img at bounding box center [241, 224] width 48 height 27
drag, startPoint x: 247, startPoint y: 231, endPoint x: 267, endPoint y: 232, distance: 20.1
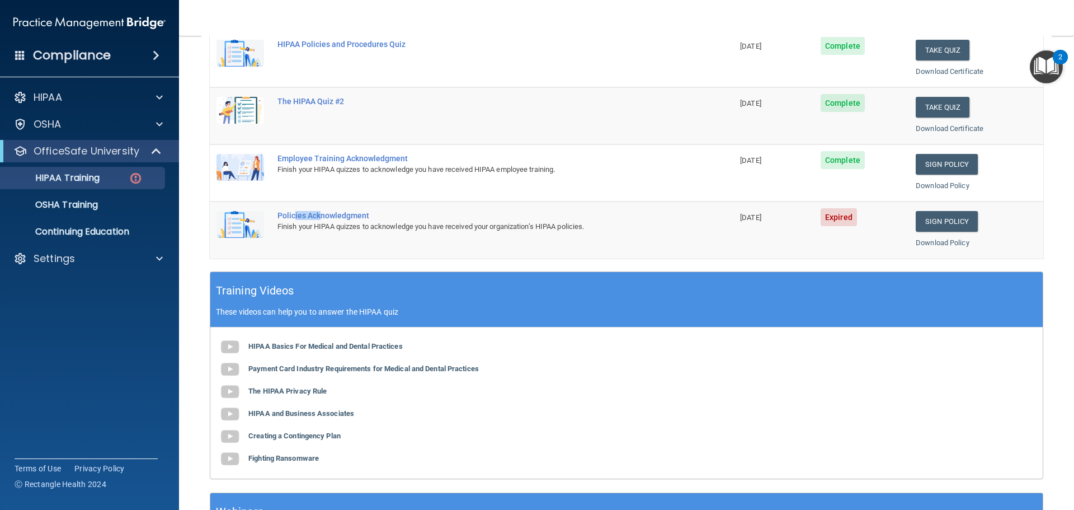
click at [249, 231] on img at bounding box center [241, 224] width 48 height 27
click at [284, 234] on td "Policies Acknowledgment Finish your HIPAA quizzes to acknowledge you have recei…" at bounding box center [502, 229] width 463 height 57
click at [285, 234] on td "Policies Acknowledgment Finish your HIPAA quizzes to acknowledge you have recei…" at bounding box center [502, 229] width 463 height 57
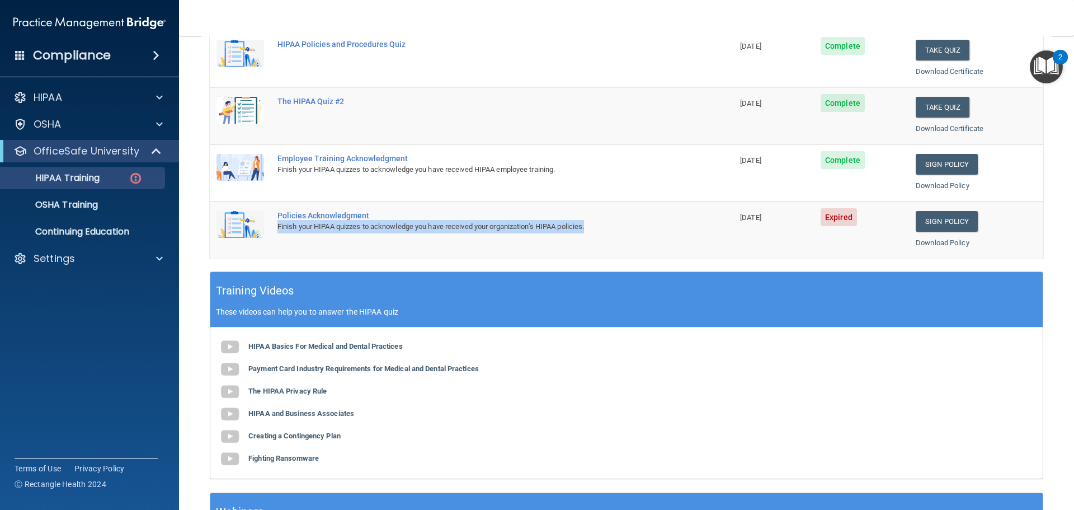
click at [285, 234] on td "Policies Acknowledgment Finish your HIPAA quizzes to acknowledge you have recei…" at bounding box center [502, 229] width 463 height 57
click at [286, 234] on td "Policies Acknowledgment Finish your HIPAA quizzes to acknowledge you have recei…" at bounding box center [502, 229] width 463 height 57
click at [931, 214] on link "Sign Policy" at bounding box center [947, 221] width 62 height 21
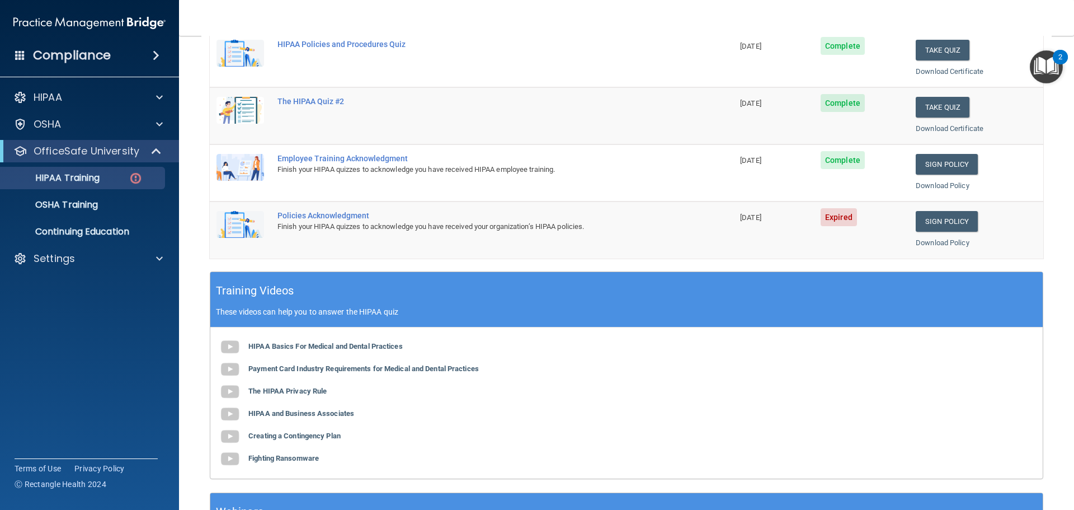
click at [840, 222] on span "Expired" at bounding box center [839, 217] width 36 height 18
drag, startPoint x: 813, startPoint y: 205, endPoint x: 796, endPoint y: 219, distance: 22.3
click at [814, 213] on td "Expired" at bounding box center [861, 229] width 95 height 57
click at [740, 217] on span "08/26/2025" at bounding box center [750, 217] width 21 height 8
click at [312, 222] on div "Finish your HIPAA quizzes to acknowledge you have received your organization’s …" at bounding box center [477, 226] width 400 height 13
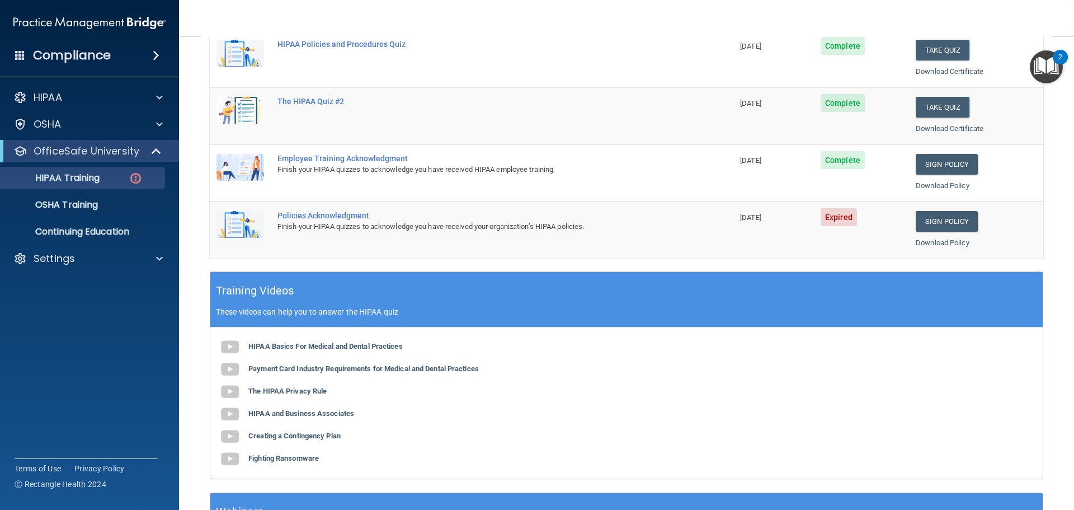
click at [293, 215] on div "Policies Acknowledgment" at bounding box center [477, 215] width 400 height 9
click at [257, 223] on img at bounding box center [241, 224] width 48 height 27
click at [242, 227] on img at bounding box center [241, 224] width 48 height 27
drag, startPoint x: 241, startPoint y: 227, endPoint x: 235, endPoint y: 228, distance: 6.3
click at [241, 227] on img at bounding box center [241, 224] width 48 height 27
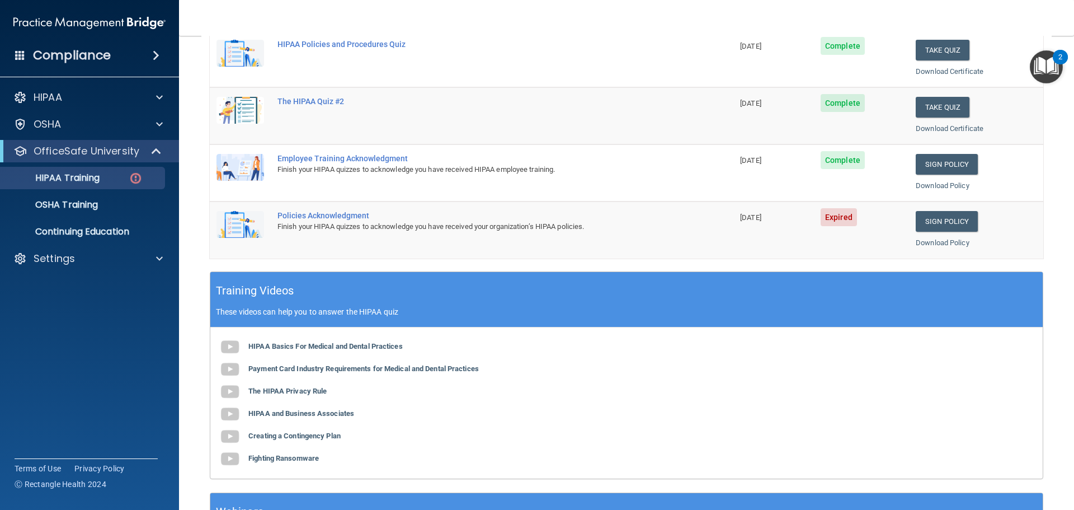
click at [235, 228] on img at bounding box center [241, 224] width 48 height 27
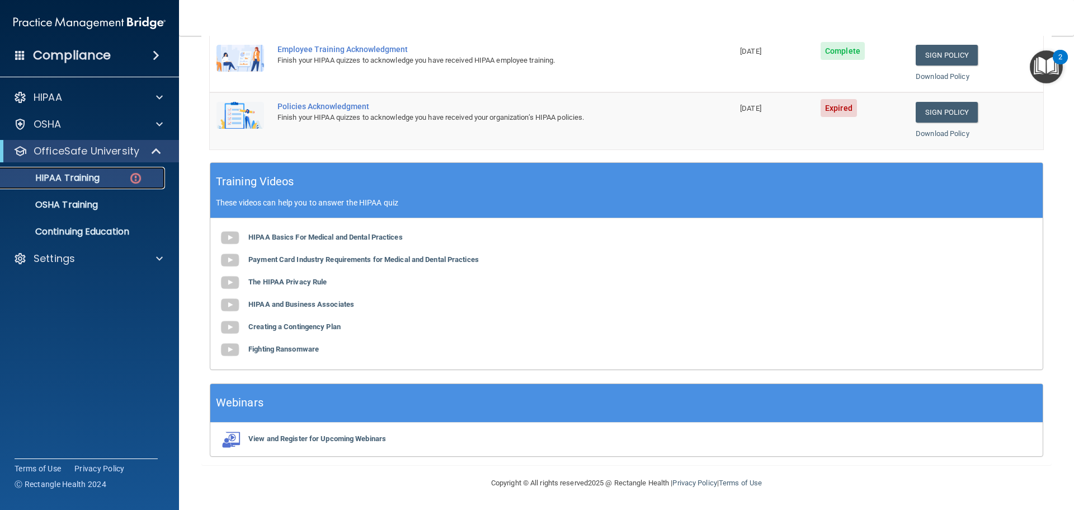
click at [139, 177] on img at bounding box center [136, 178] width 14 height 14
click at [108, 208] on div "OSHA Training" at bounding box center [83, 204] width 153 height 11
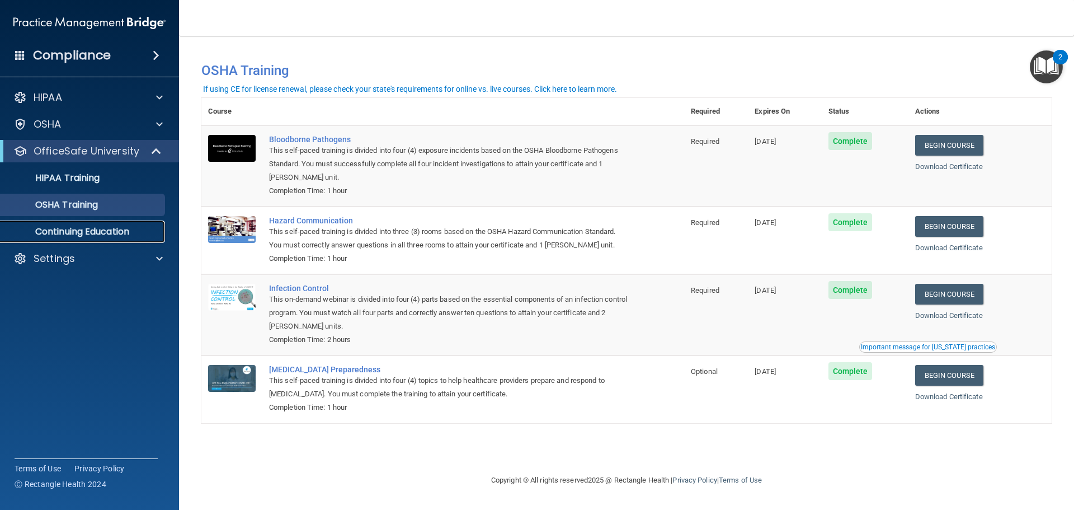
click at [97, 228] on p "Continuing Education" at bounding box center [83, 231] width 153 height 11
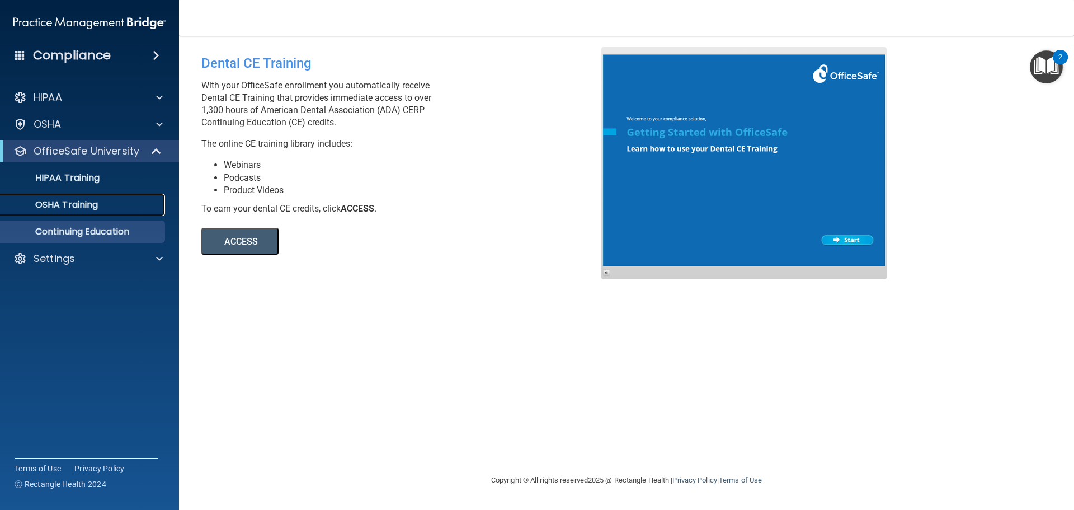
click at [116, 213] on link "OSHA Training" at bounding box center [77, 205] width 176 height 22
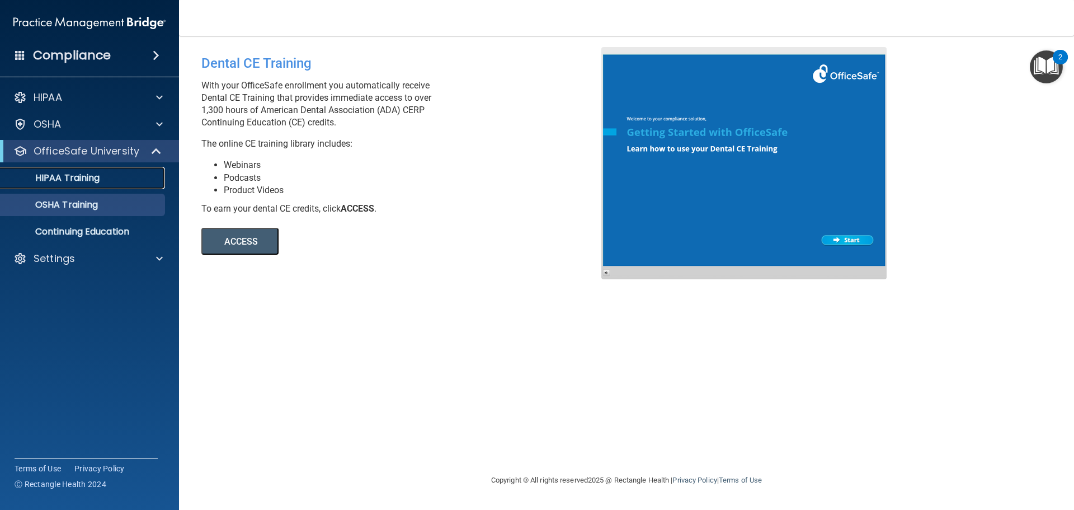
click at [112, 175] on div "HIPAA Training" at bounding box center [83, 177] width 153 height 11
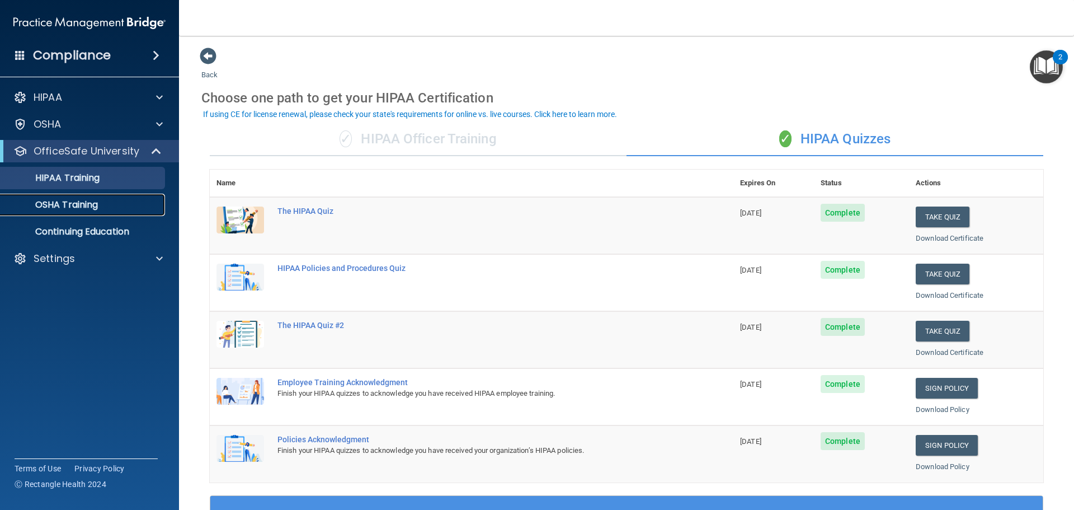
click at [93, 204] on p "OSHA Training" at bounding box center [52, 204] width 91 height 11
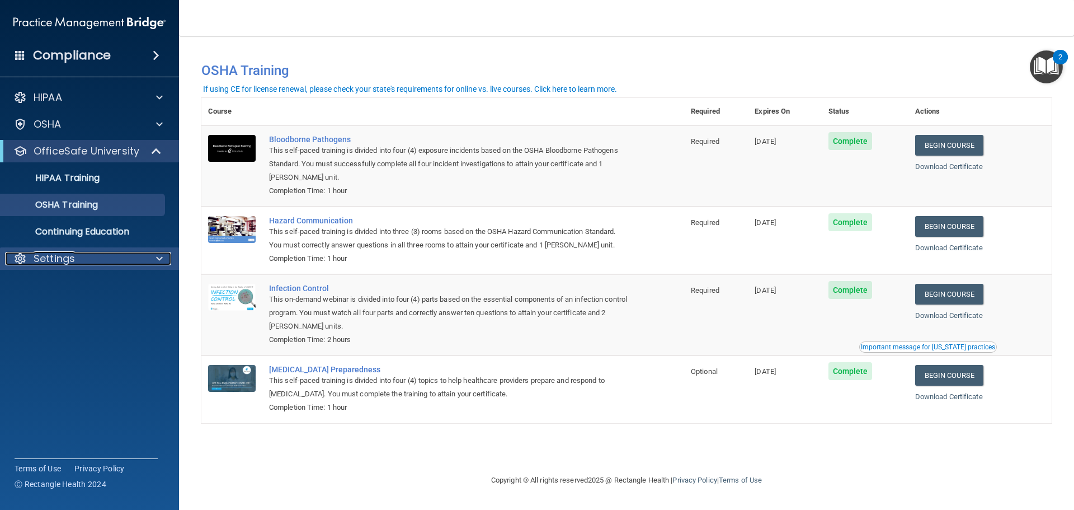
click at [68, 254] on p "Settings" at bounding box center [54, 258] width 41 height 13
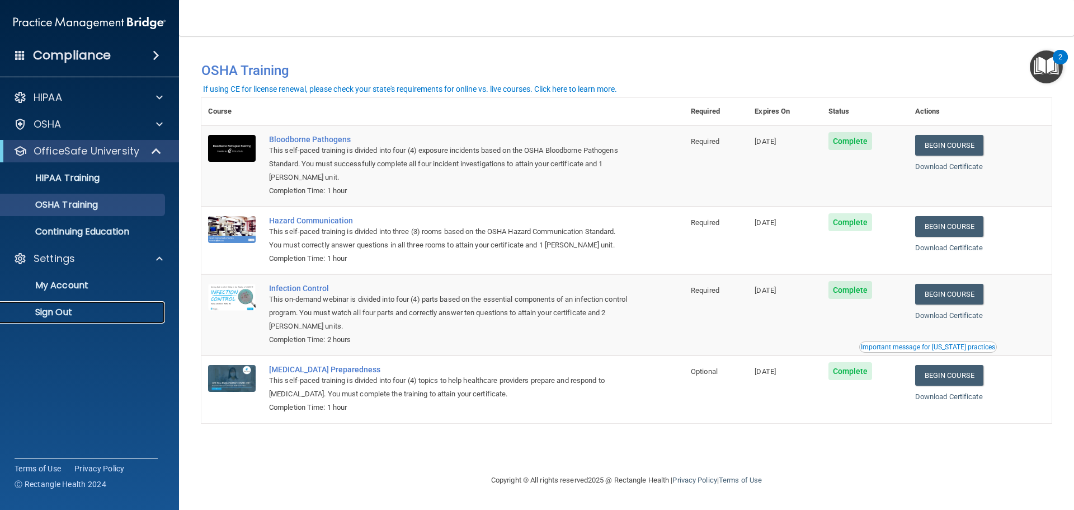
click at [100, 312] on p "Sign Out" at bounding box center [83, 312] width 153 height 11
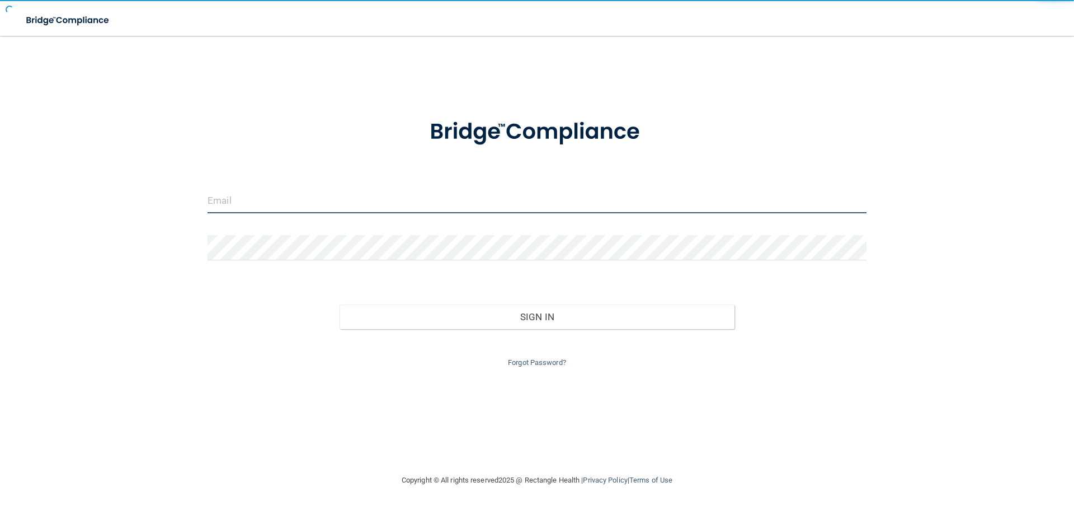
type input "ninamdahlgren@yahoo.com"
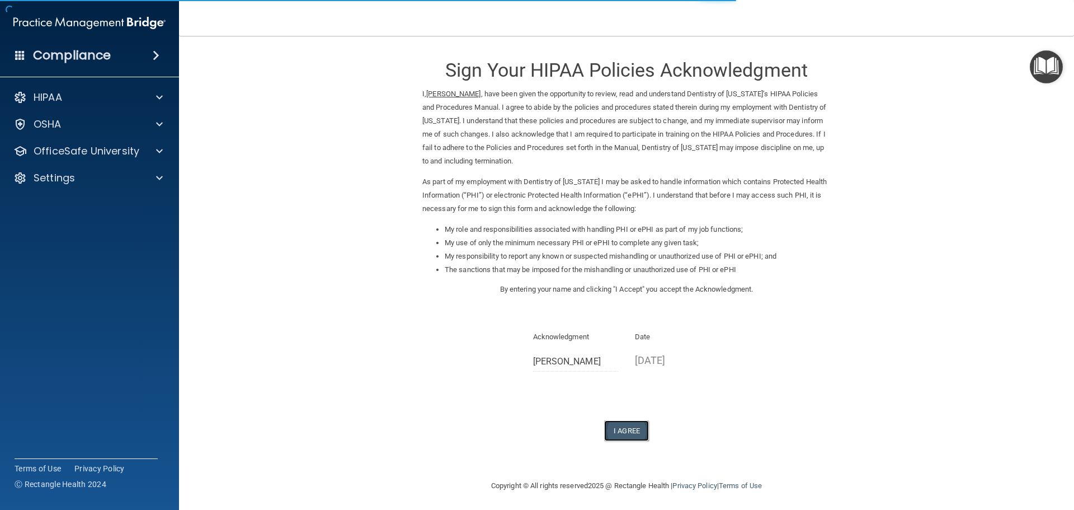
click at [623, 429] on button "I Agree" at bounding box center [626, 430] width 45 height 21
